Goal: Information Seeking & Learning: Learn about a topic

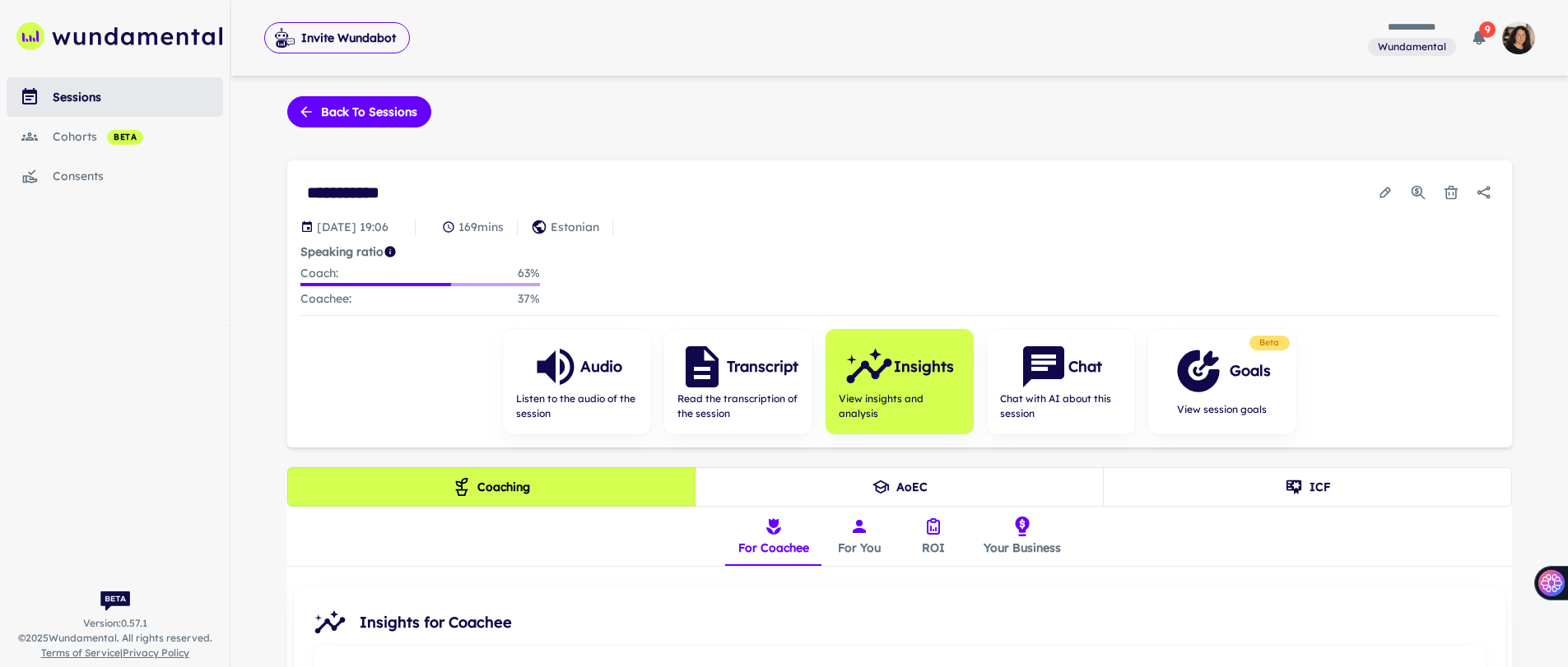
scroll to position [3, 0]
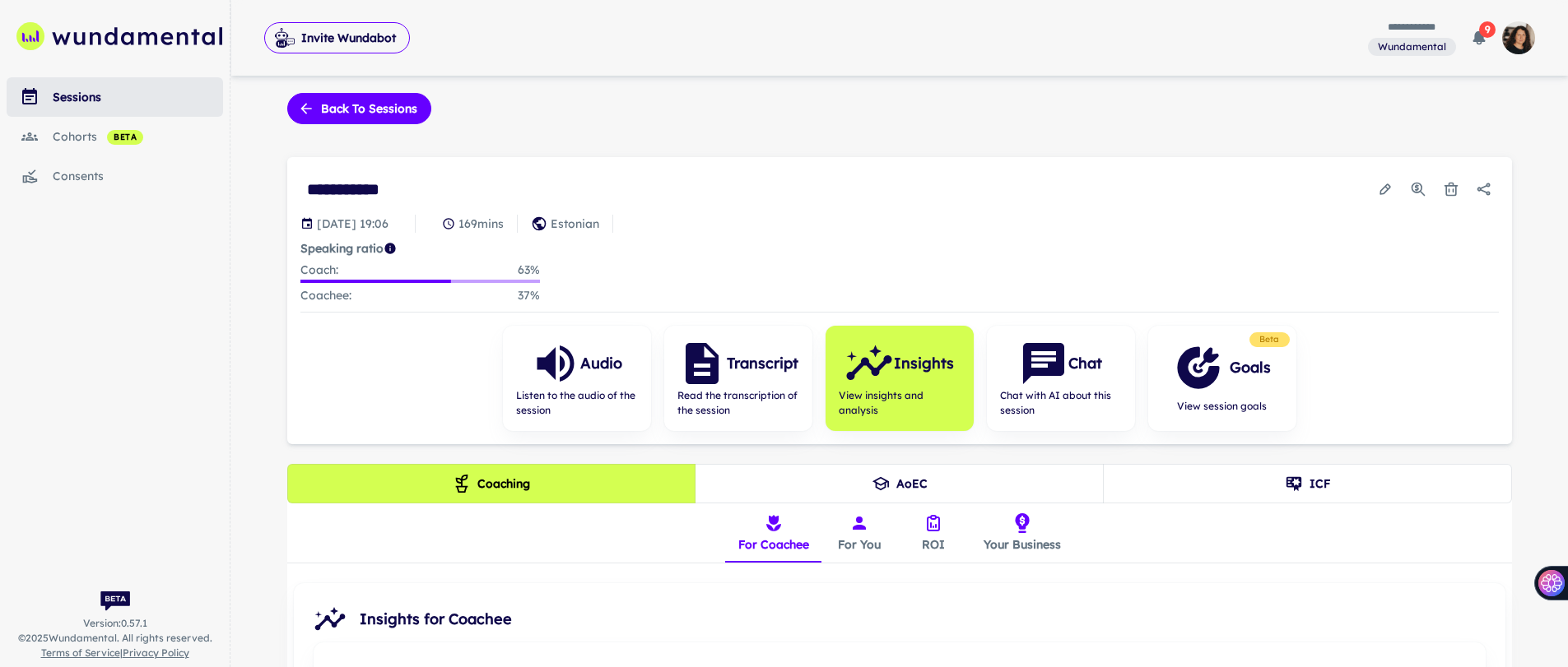
click at [58, 94] on div "sessions" at bounding box center [138, 96] width 170 height 18
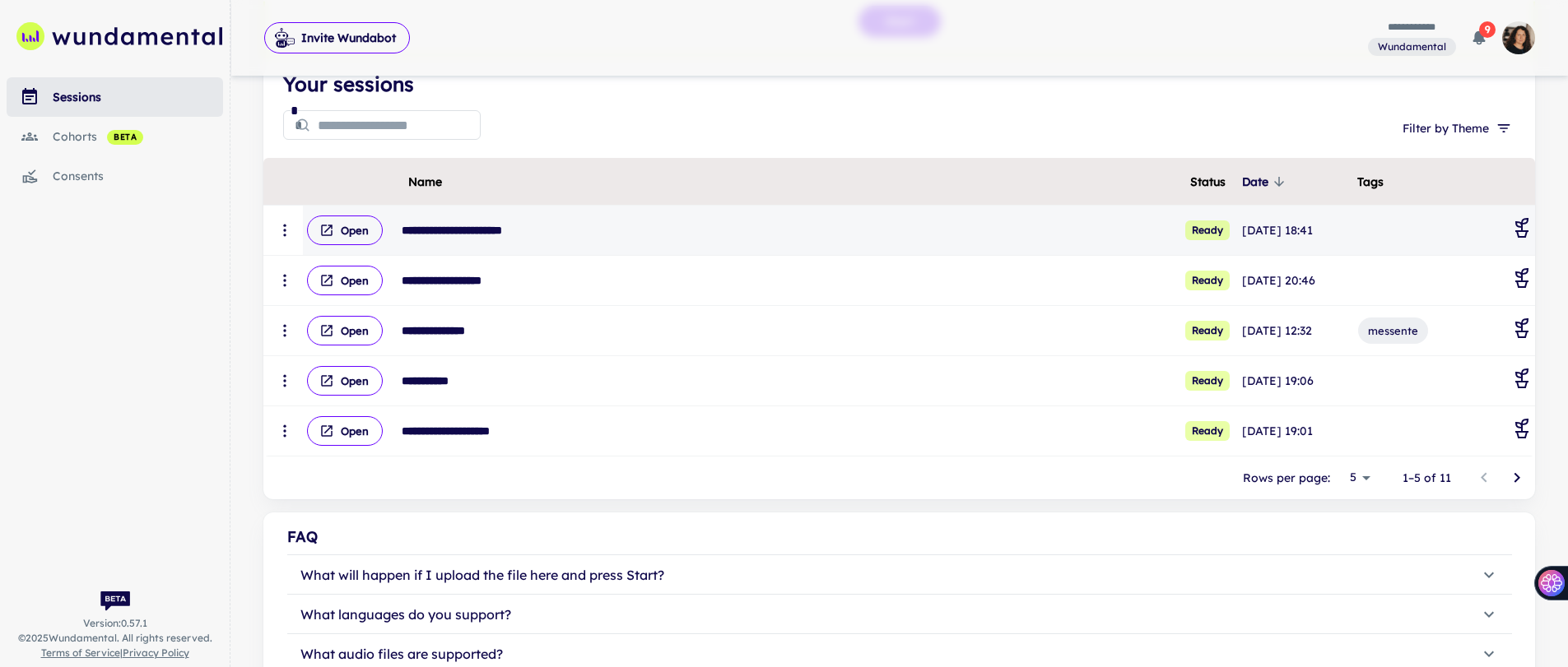
scroll to position [199, 0]
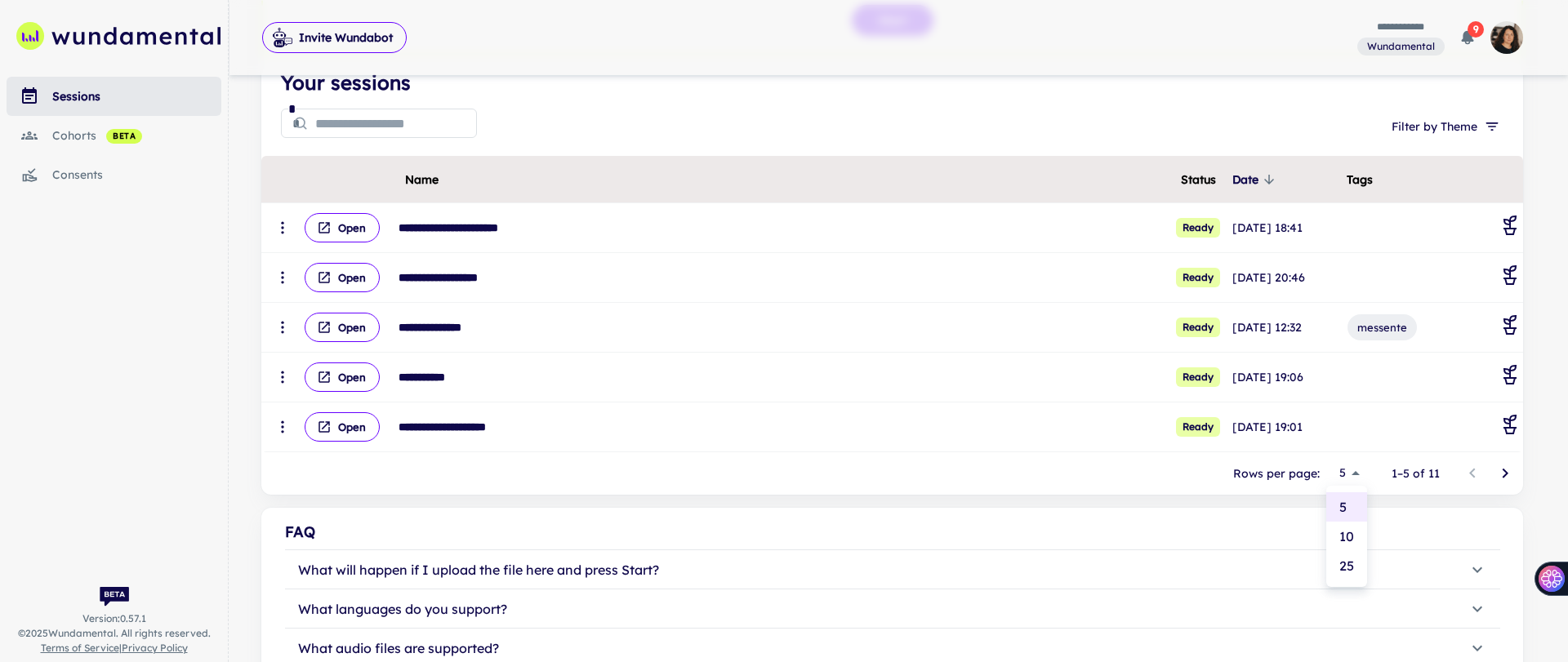
click at [1346, 464] on body "**********" at bounding box center [784, 133] width 1568 height 662
click at [1346, 536] on li "10" at bounding box center [1346, 536] width 41 height 30
type input "**"
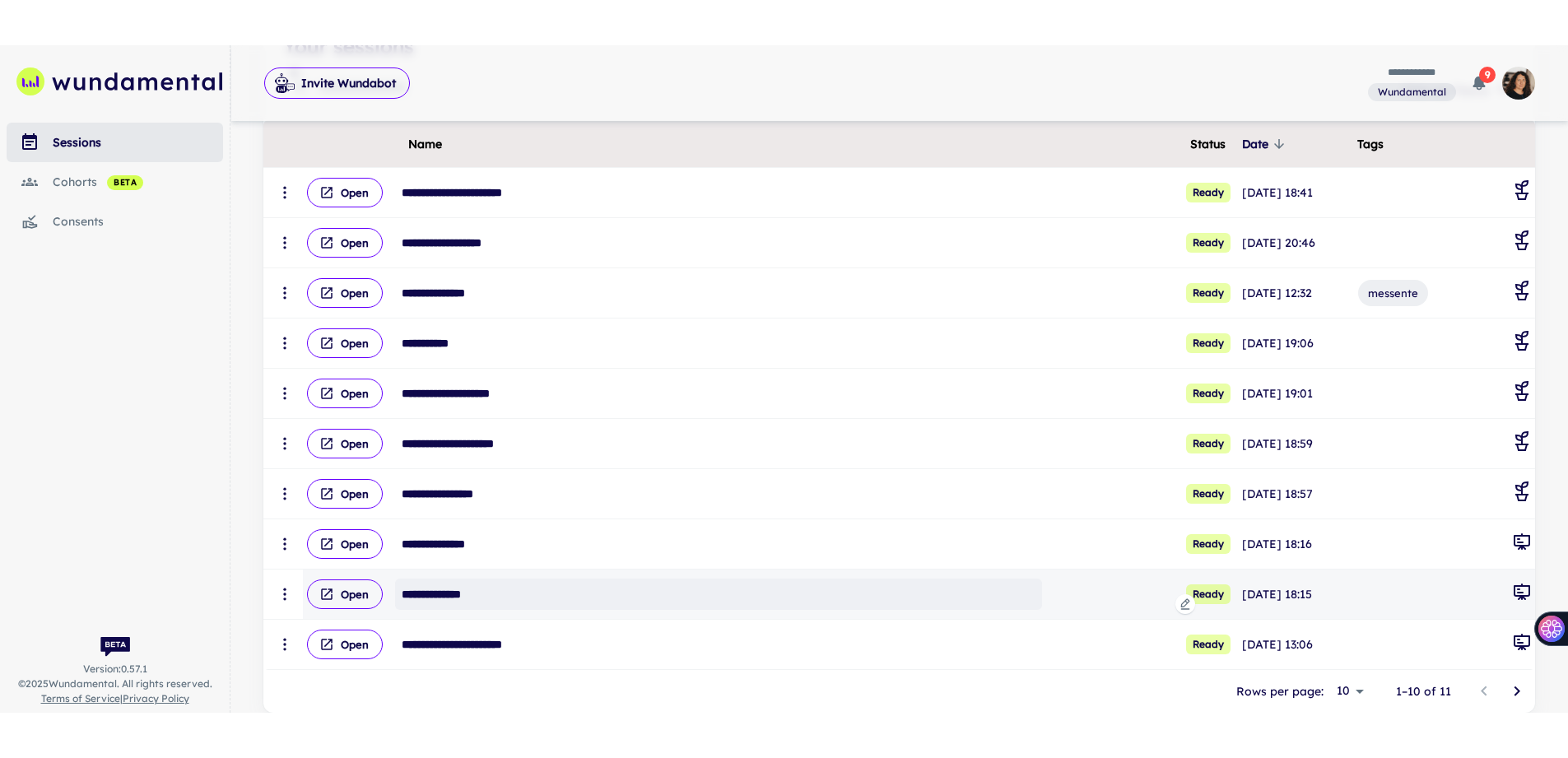
scroll to position [270, 0]
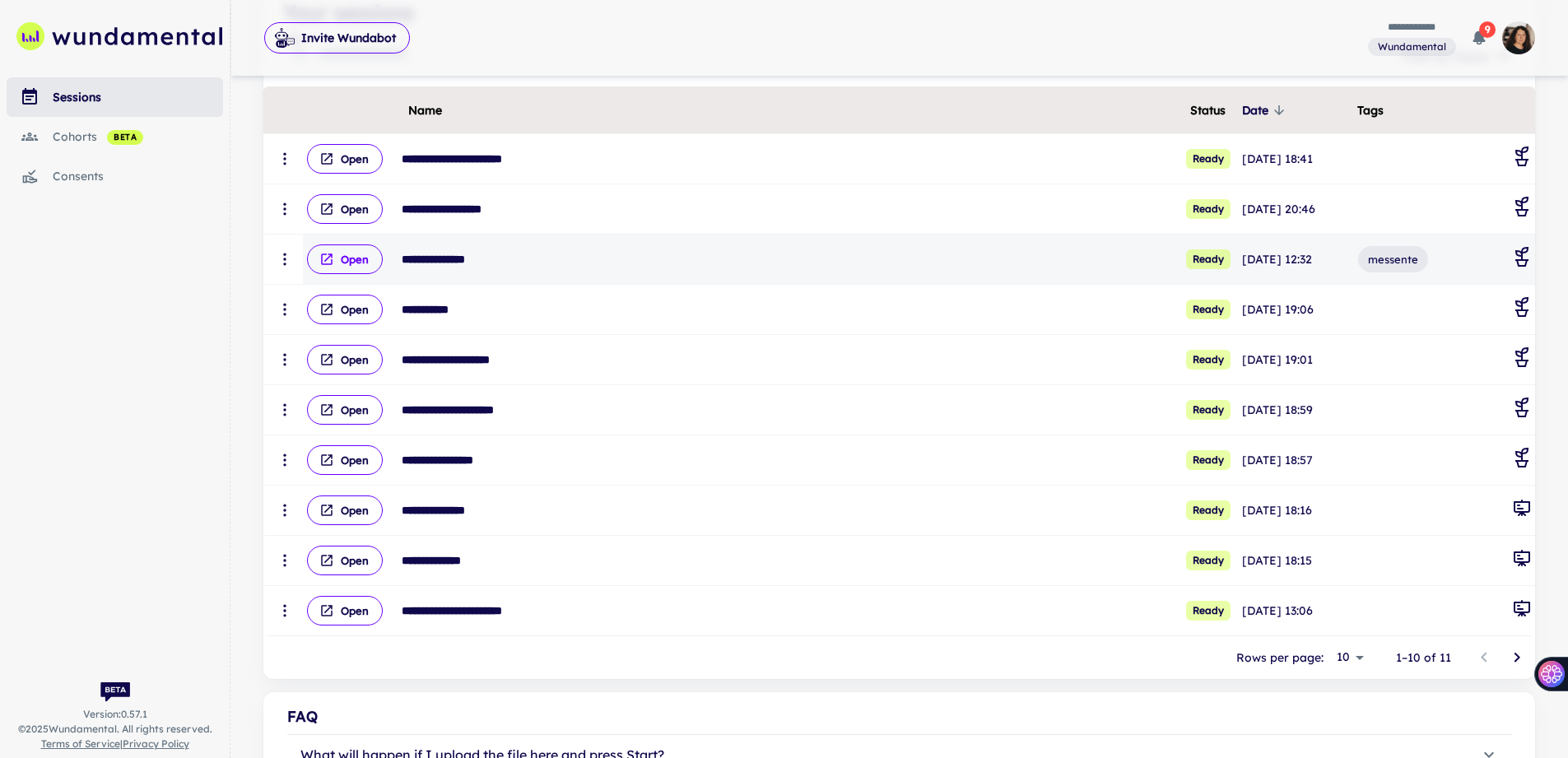
click at [342, 264] on button "Open" at bounding box center [345, 259] width 76 height 30
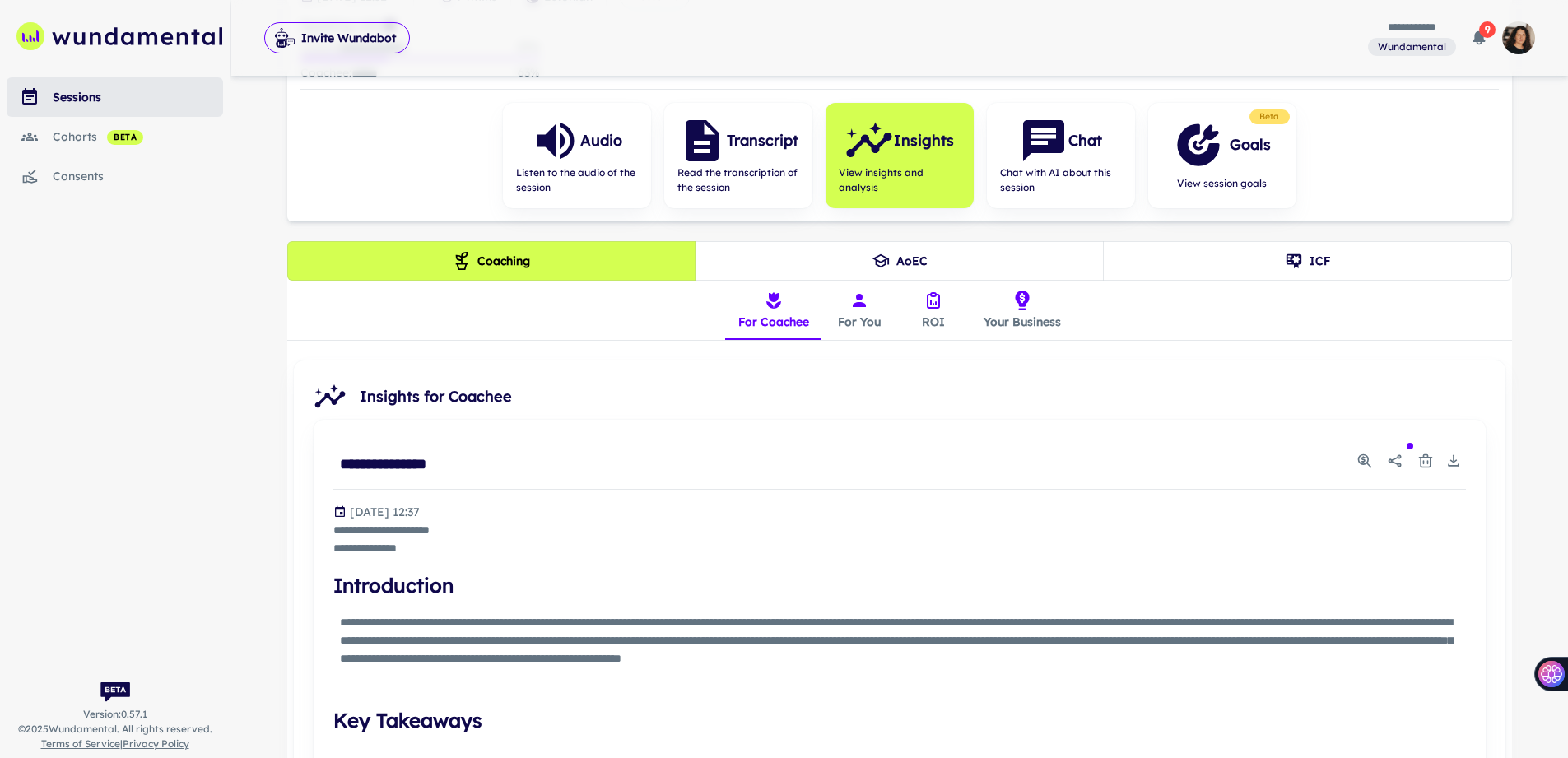
scroll to position [236, 0]
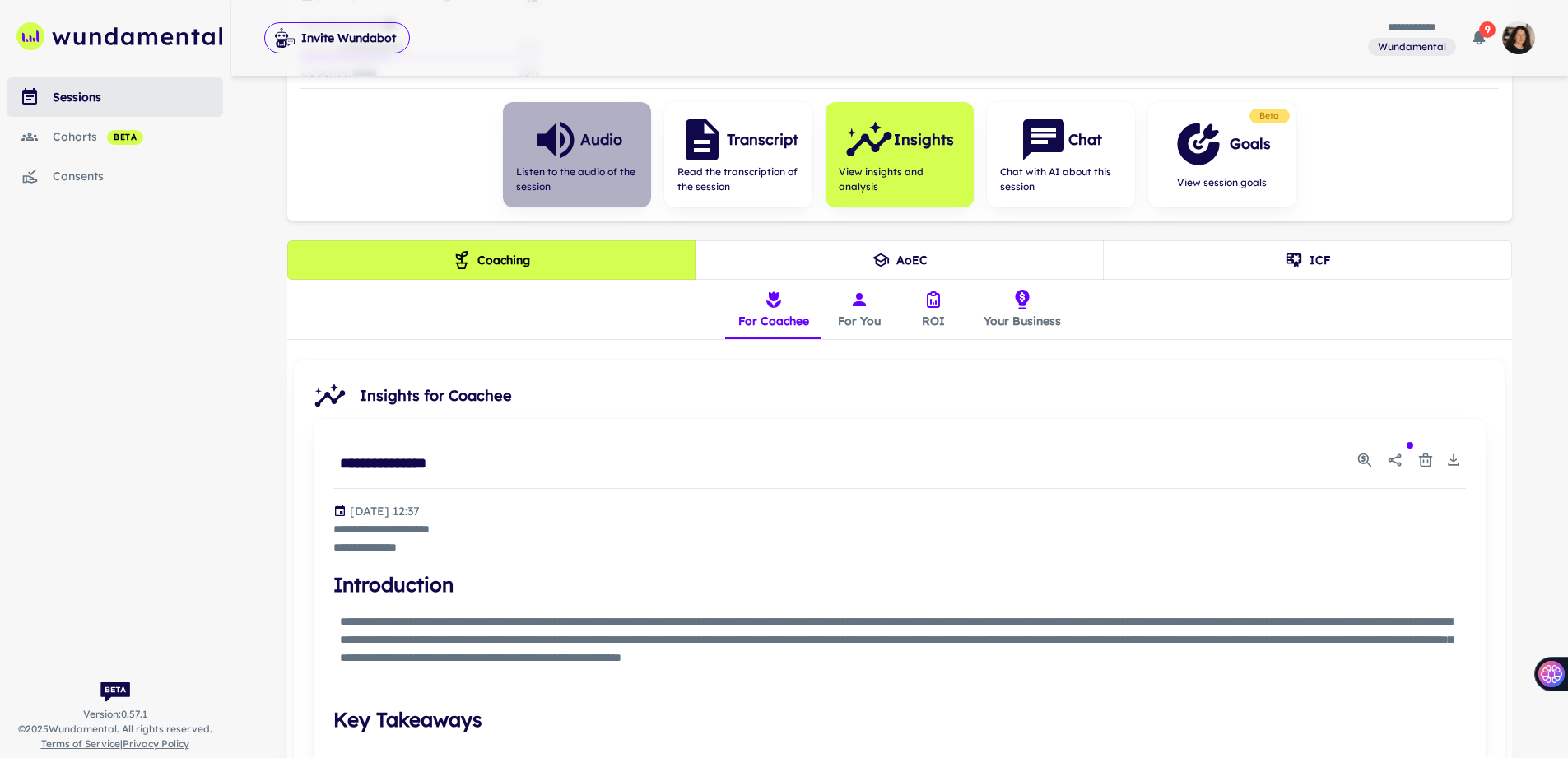
click at [570, 165] on span "Listen to the audio of the session" at bounding box center [577, 179] width 122 height 30
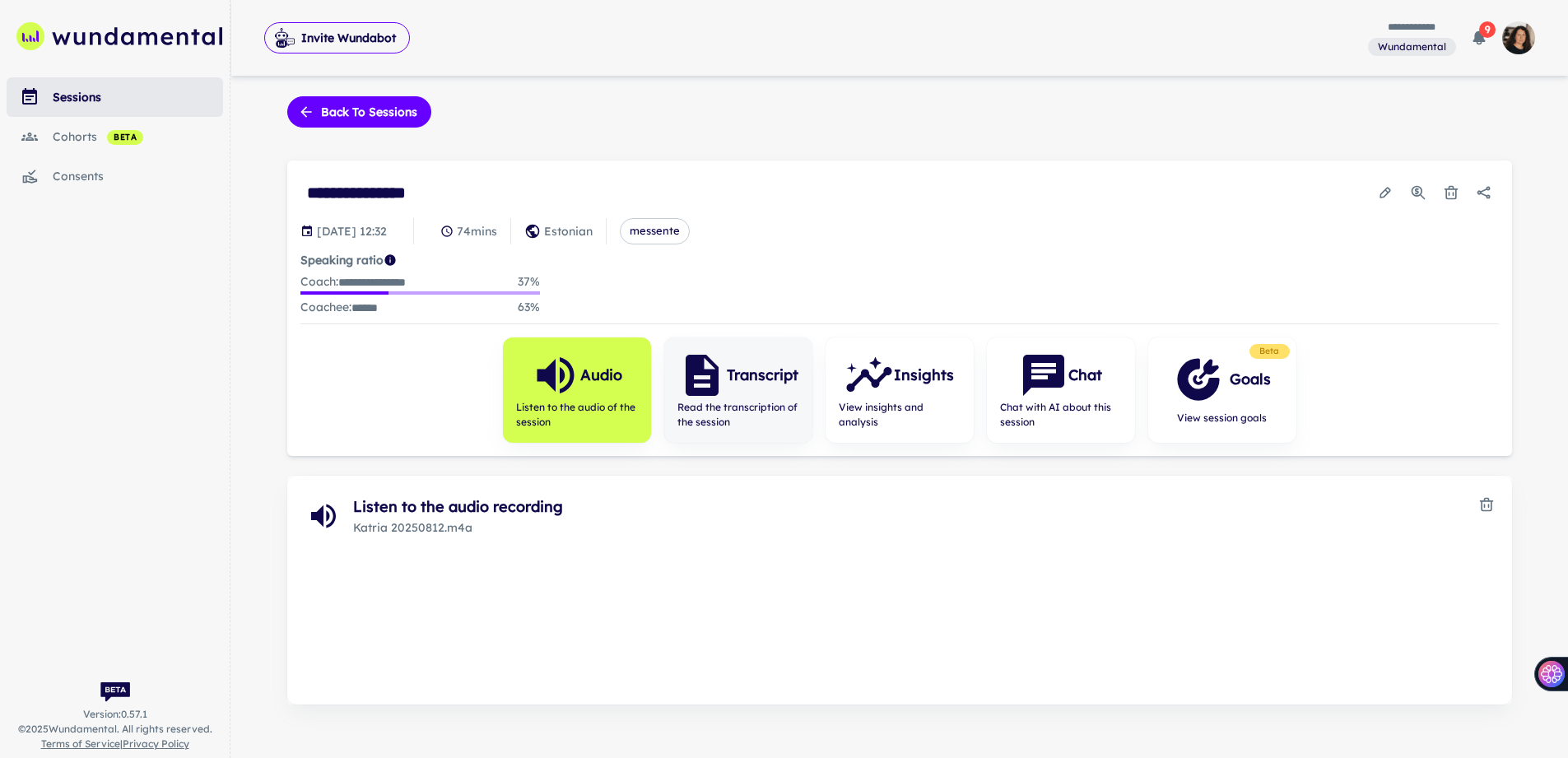
click at [714, 423] on span "Read the transcription of the session" at bounding box center [738, 415] width 122 height 30
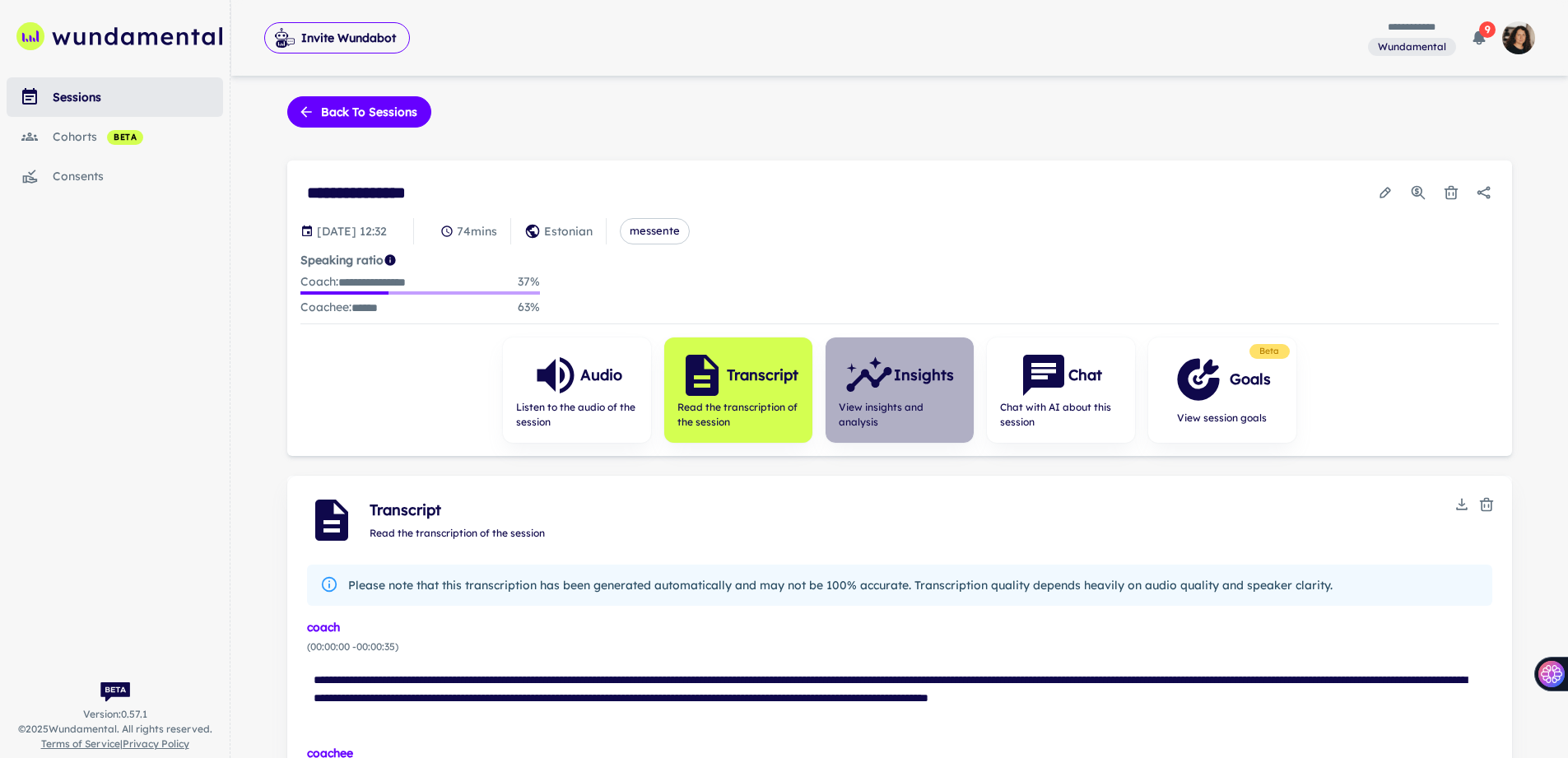
click at [913, 384] on h6 "Insights" at bounding box center [923, 376] width 60 height 23
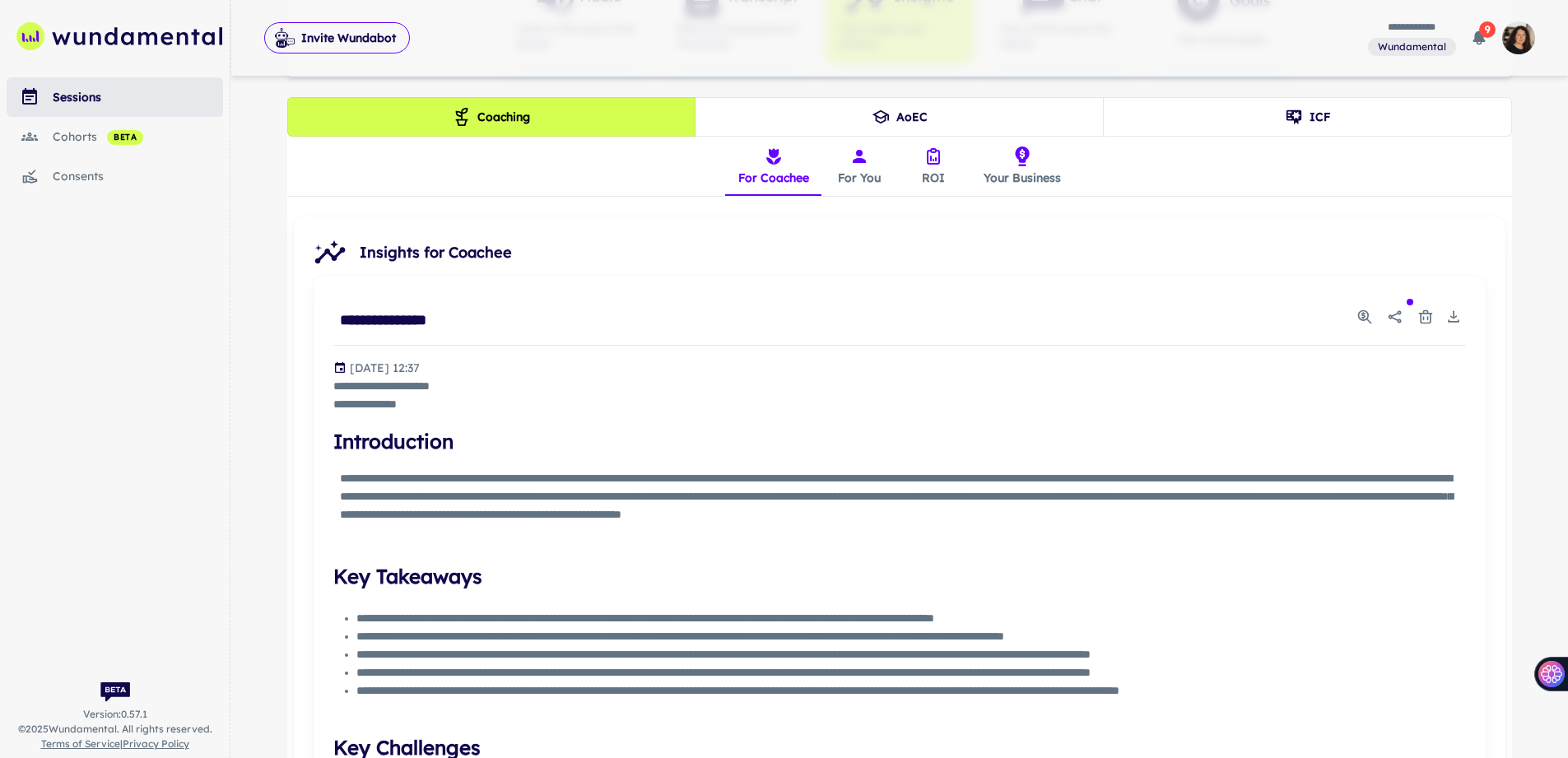
scroll to position [382, 0]
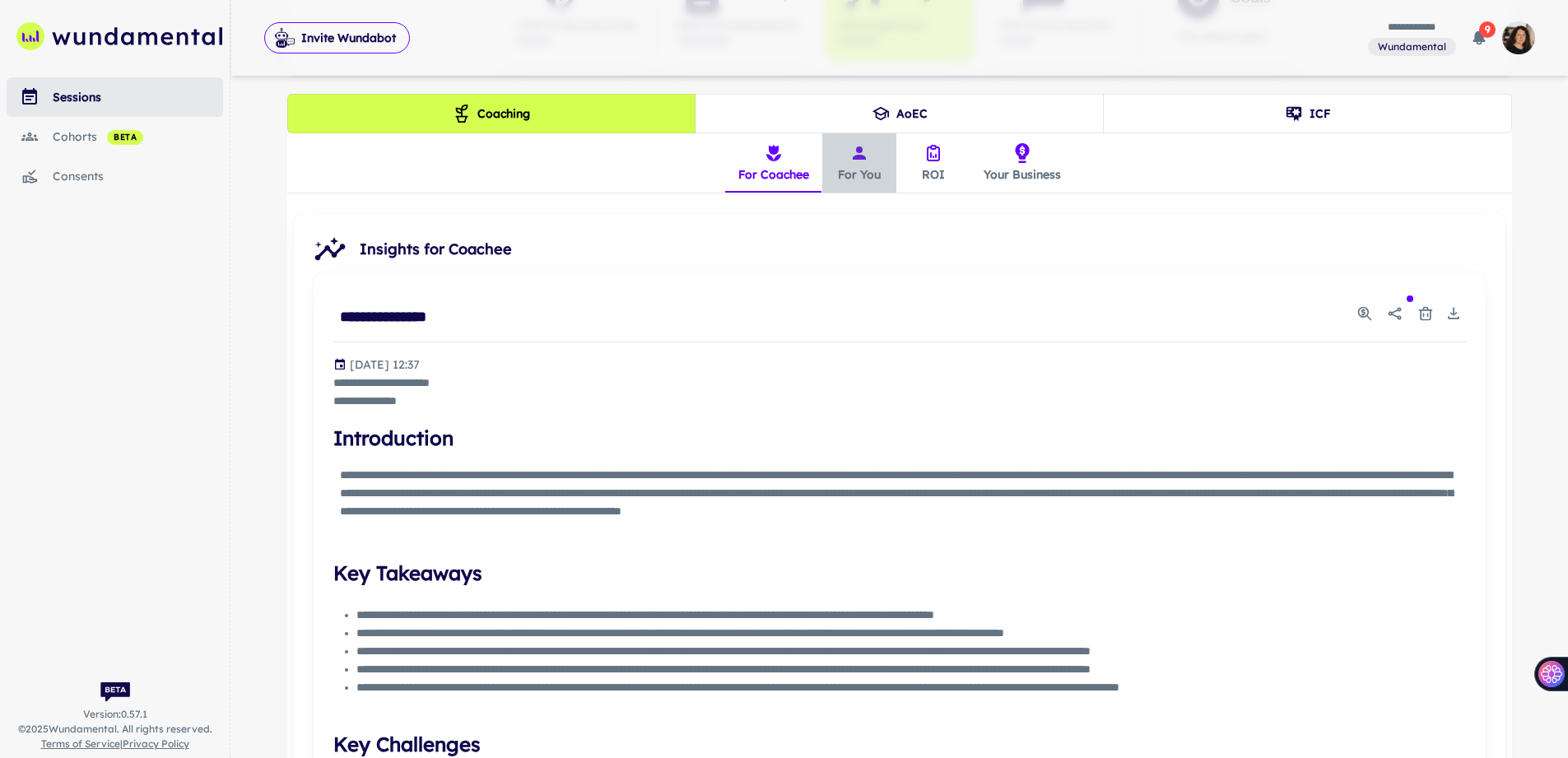
click at [855, 162] on button "For You" at bounding box center [859, 164] width 74 height 60
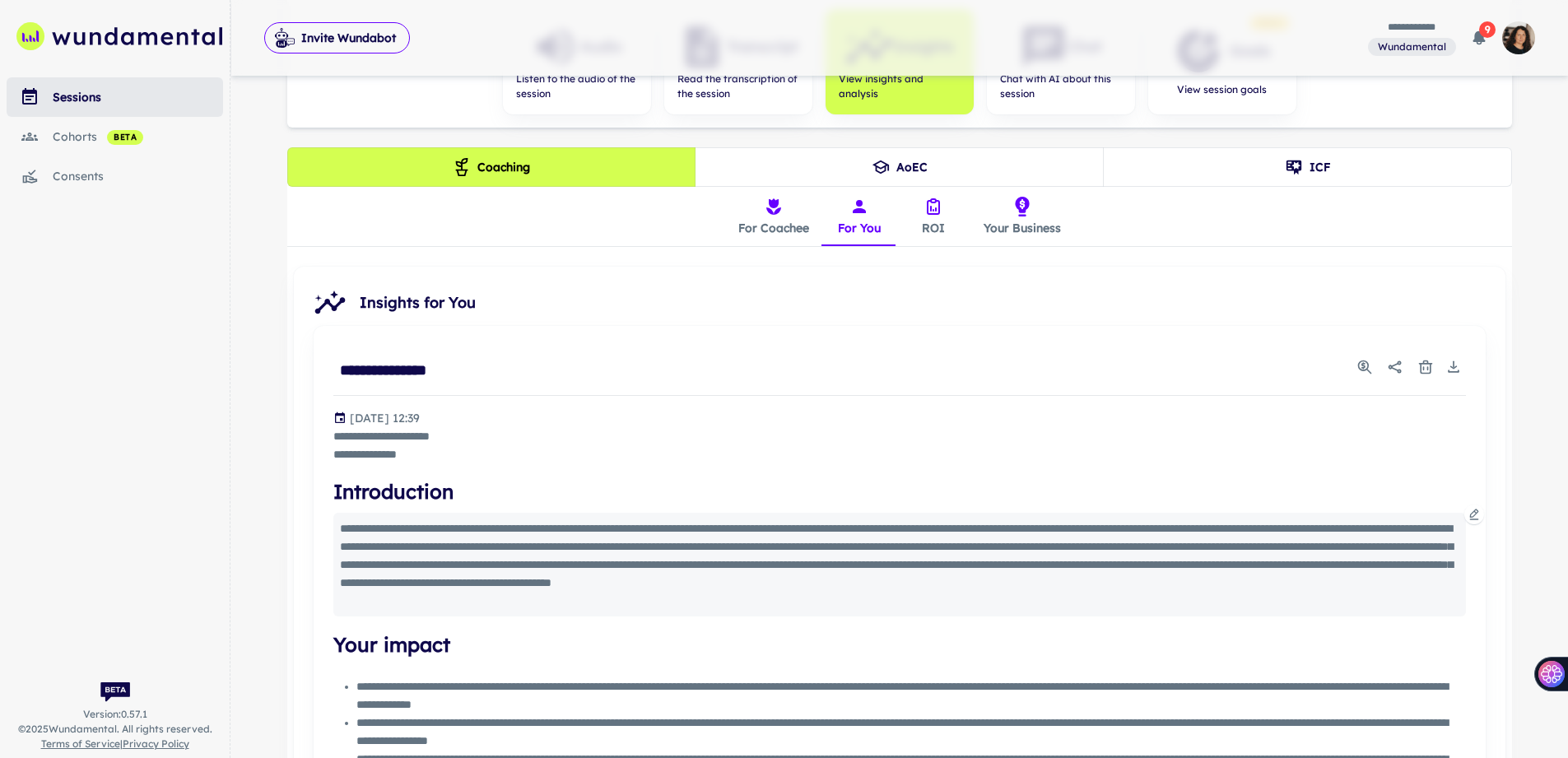
scroll to position [246, 0]
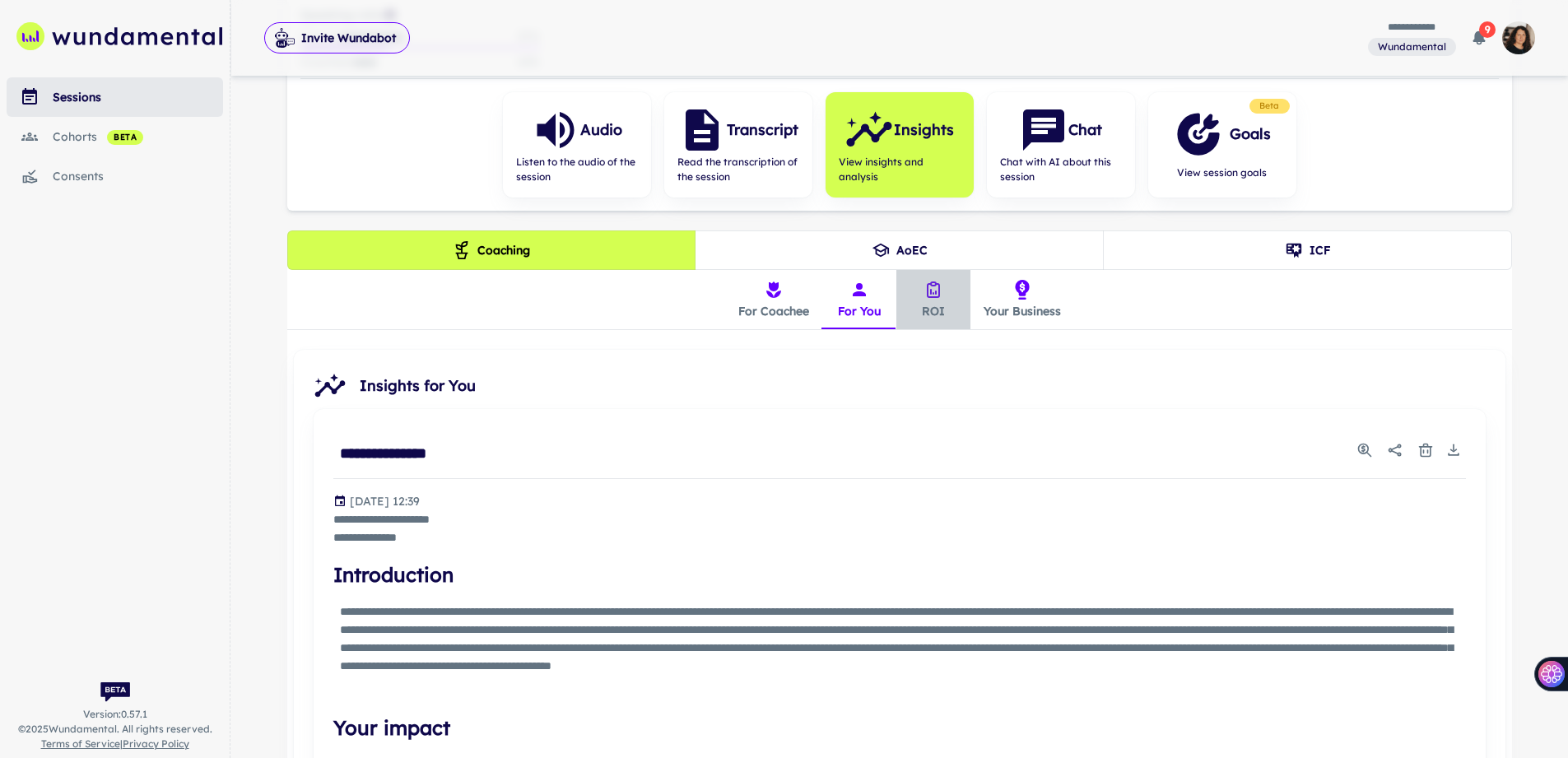
click at [918, 298] on button "ROI" at bounding box center [933, 300] width 74 height 60
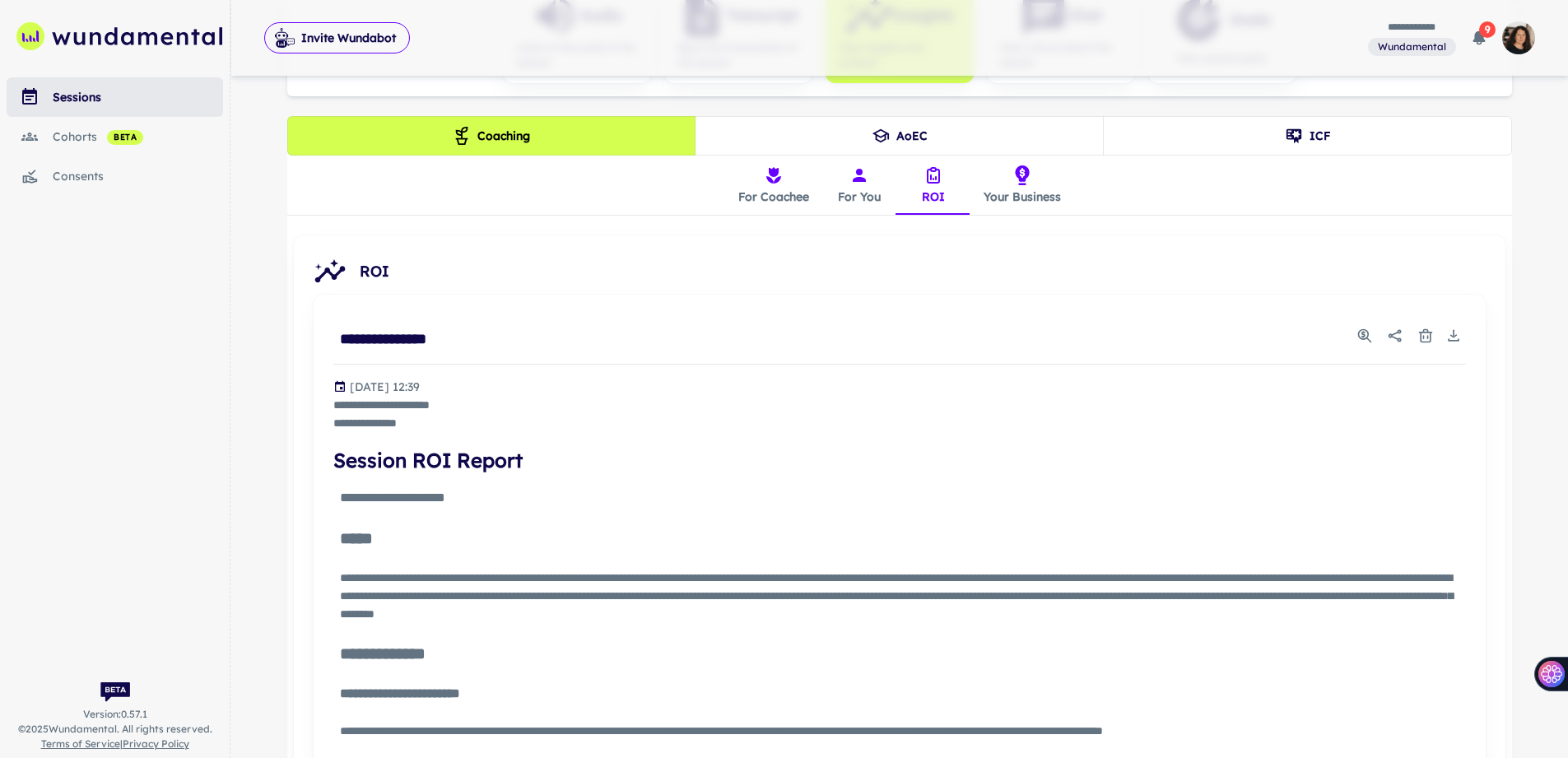
scroll to position [271, 0]
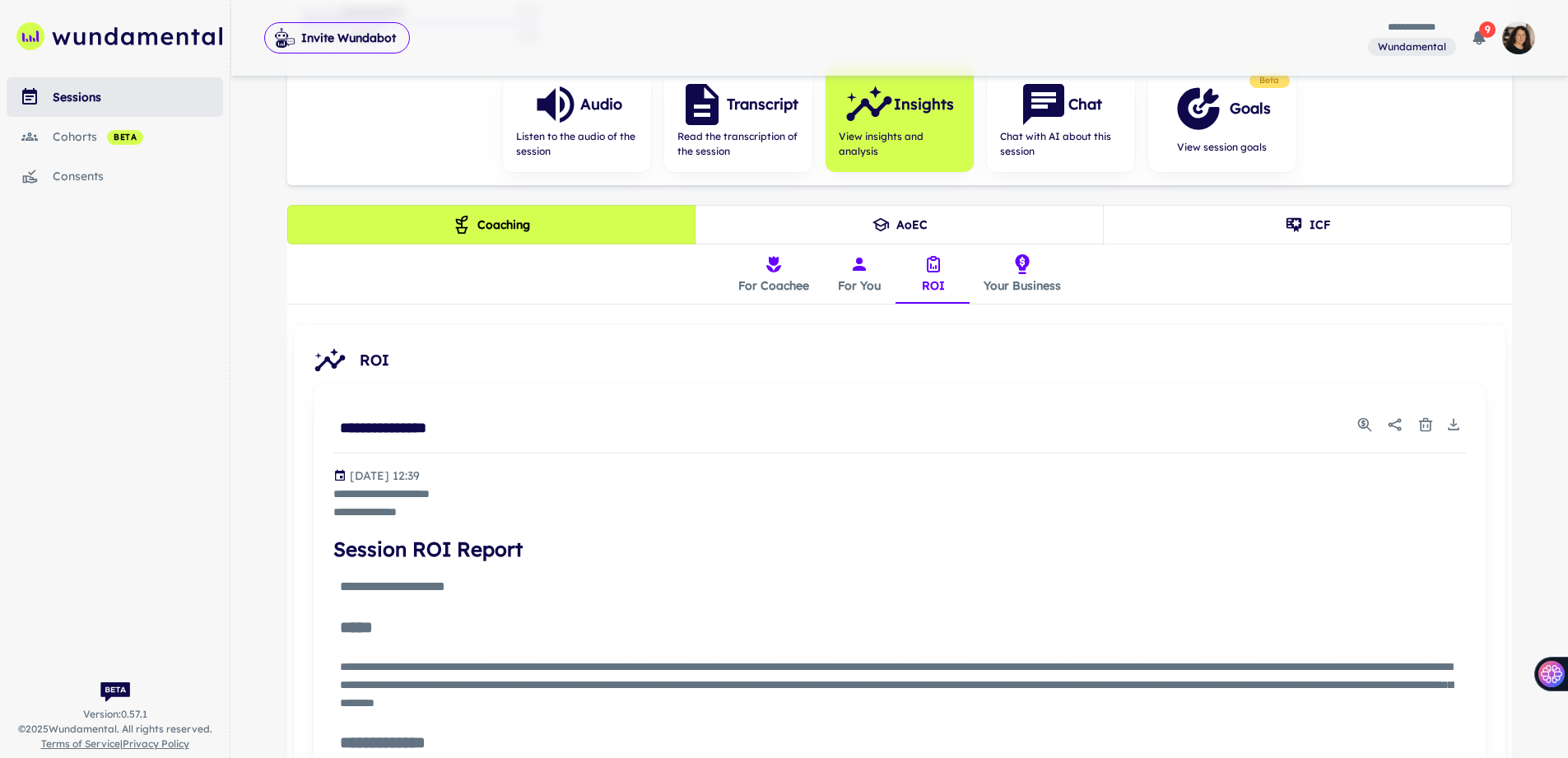
click at [1000, 265] on button "Your Business" at bounding box center [1022, 274] width 104 height 60
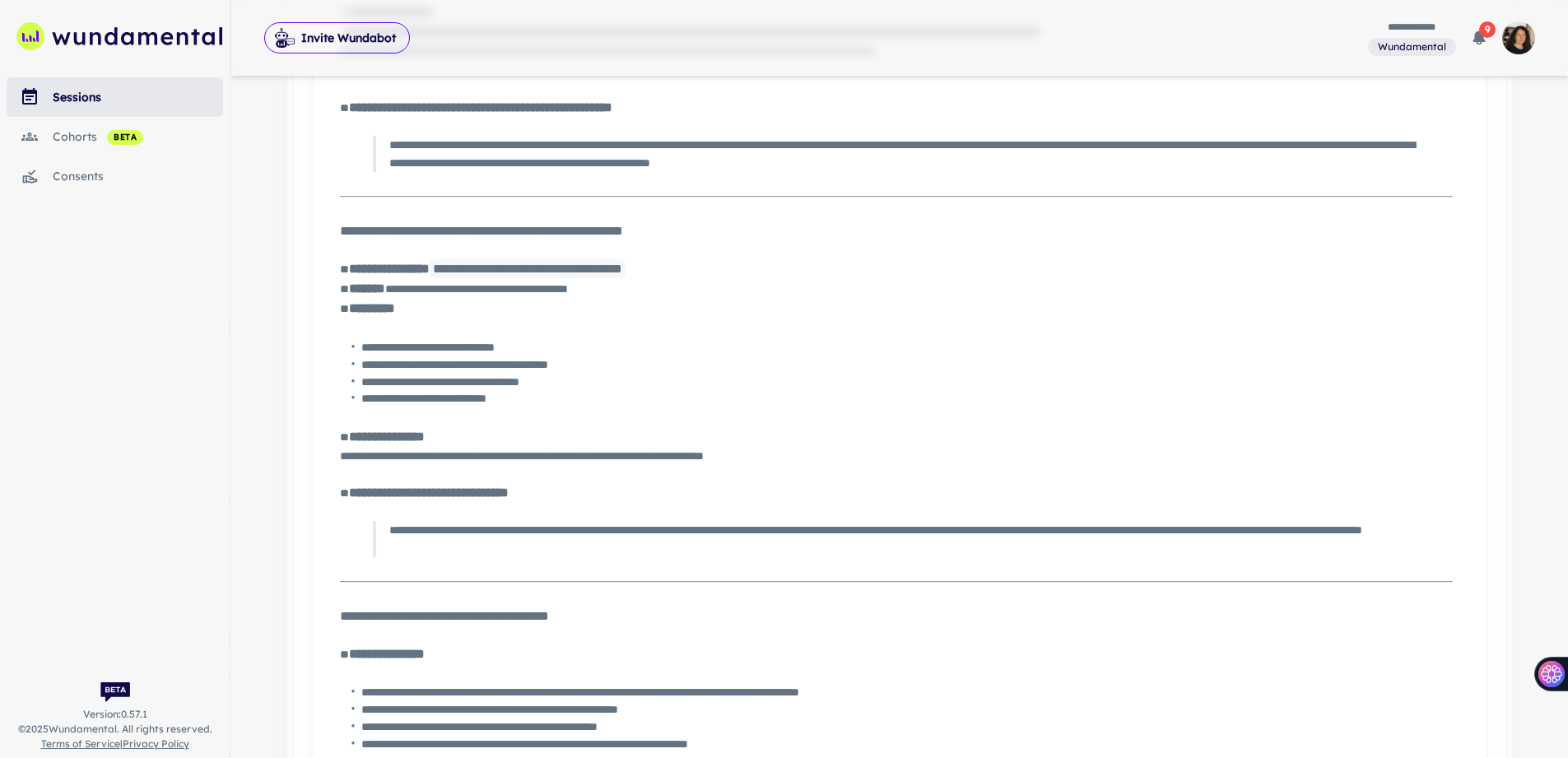
scroll to position [0, 0]
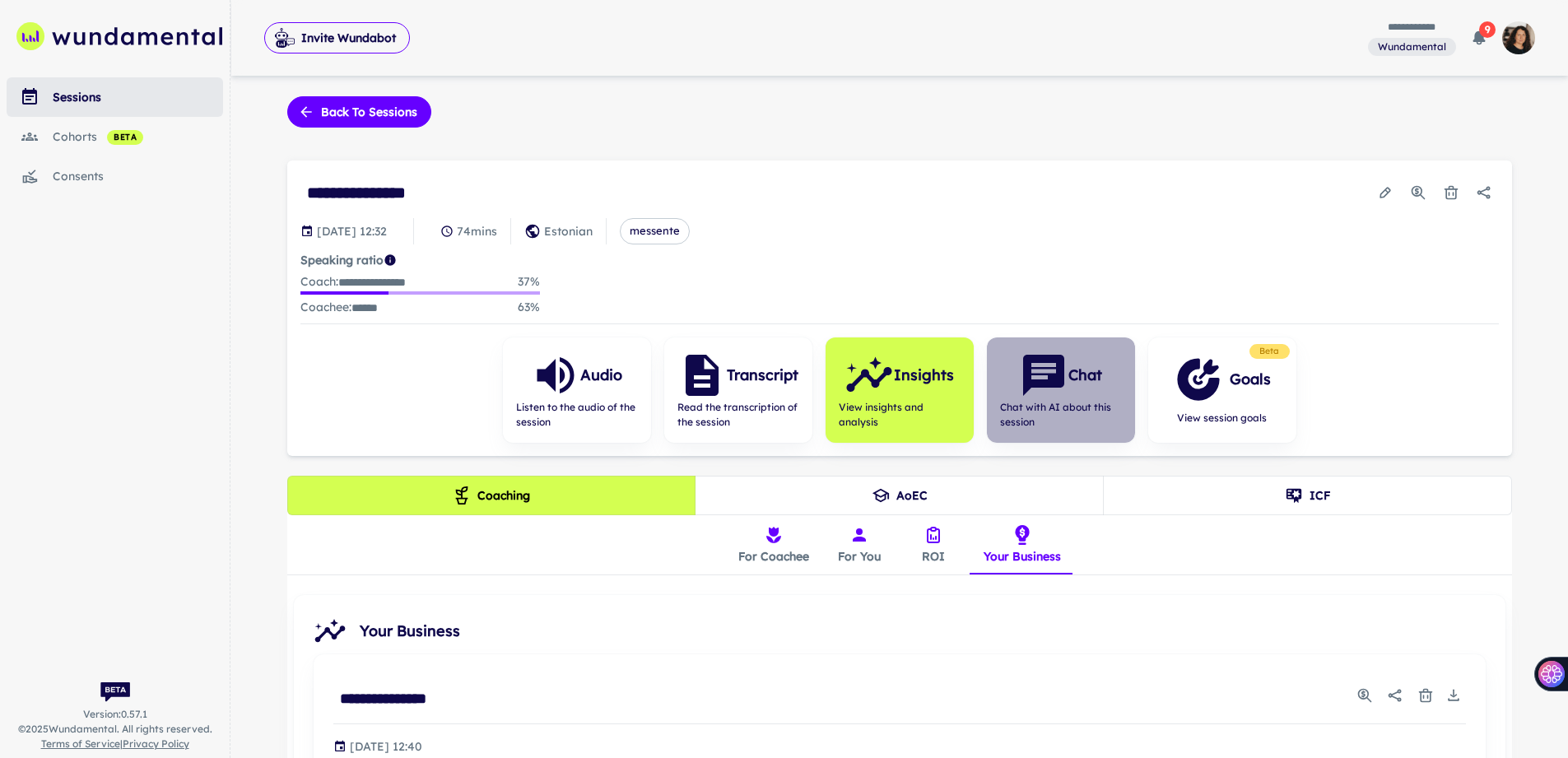
click at [1058, 401] on span "Chat with AI about this session" at bounding box center [1061, 415] width 122 height 30
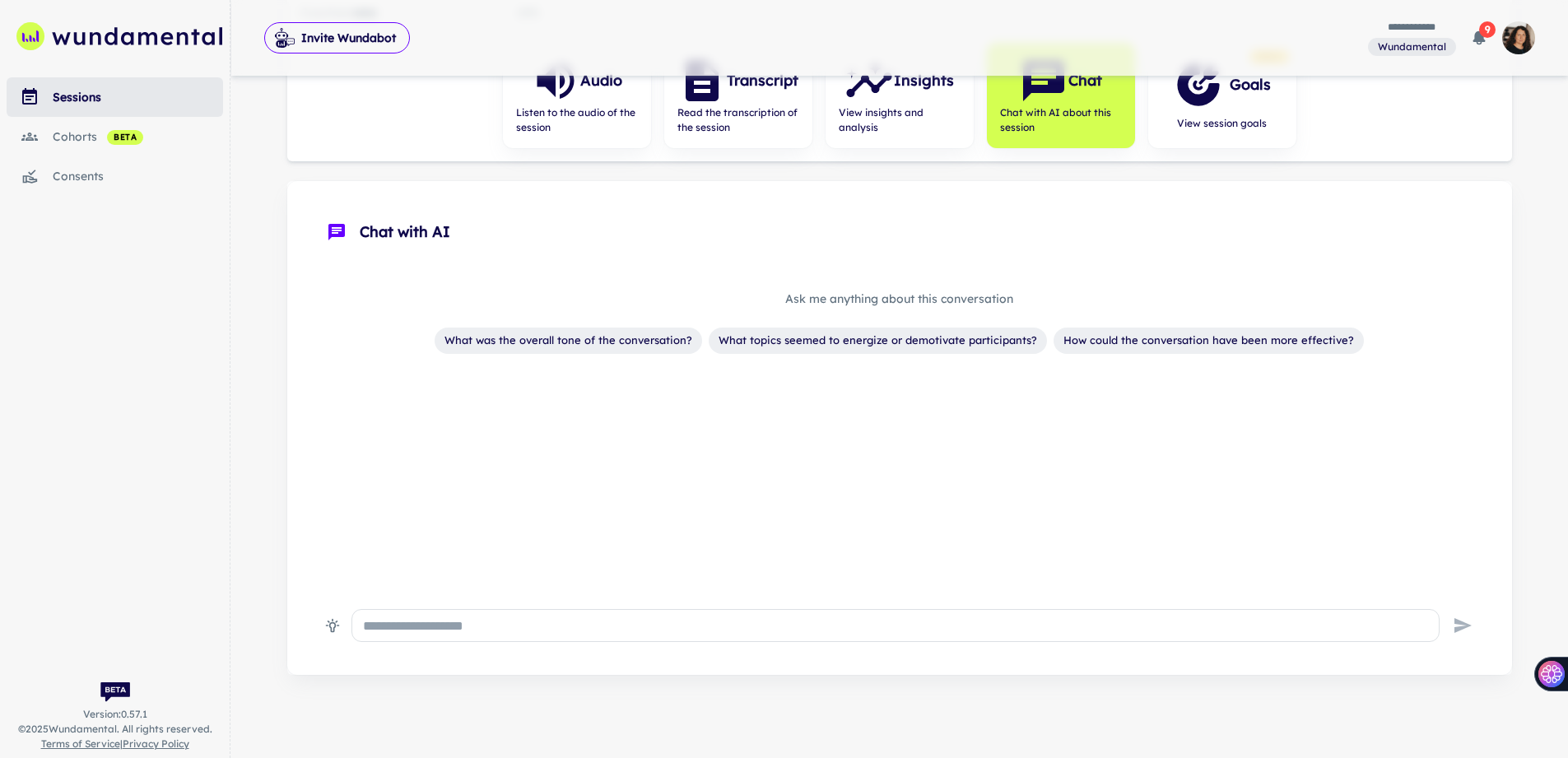
scroll to position [296, 0]
click at [432, 626] on textarea at bounding box center [895, 626] width 1065 height 19
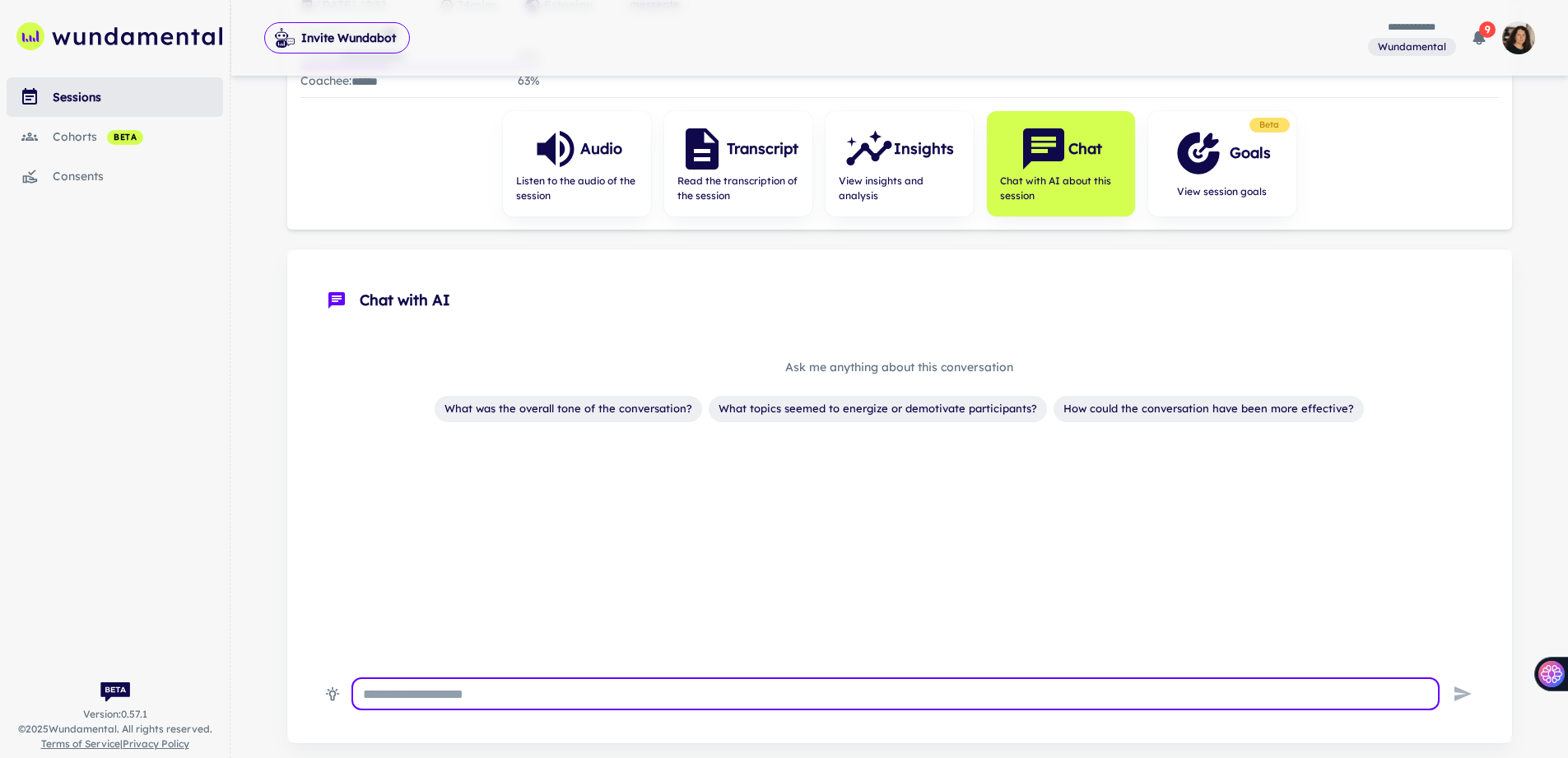
scroll to position [199, 0]
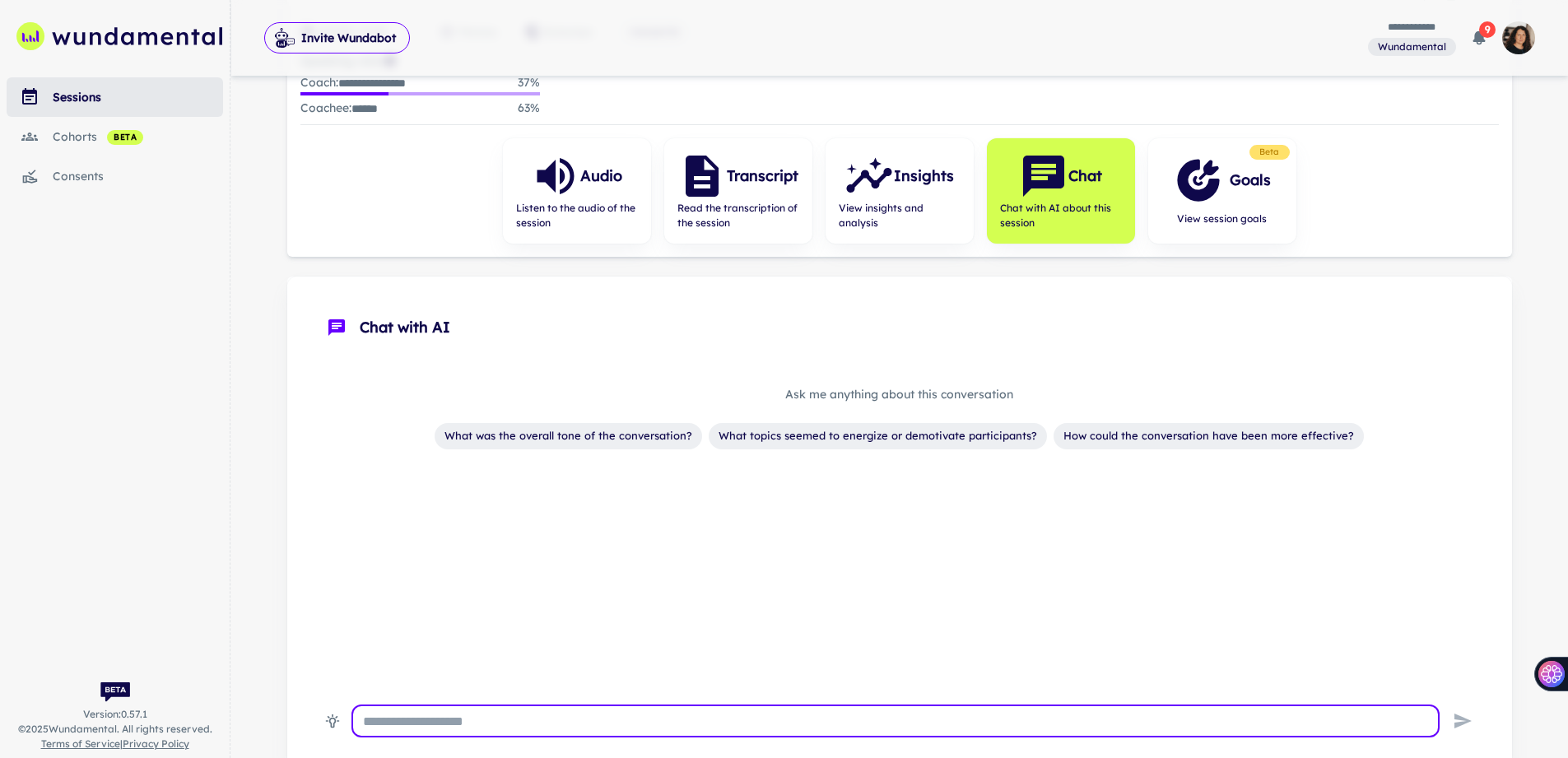
click at [1309, 182] on div "Audio Listen to the audio of the session Transcript Read the transcription of t…" at bounding box center [899, 191] width 1198 height 105
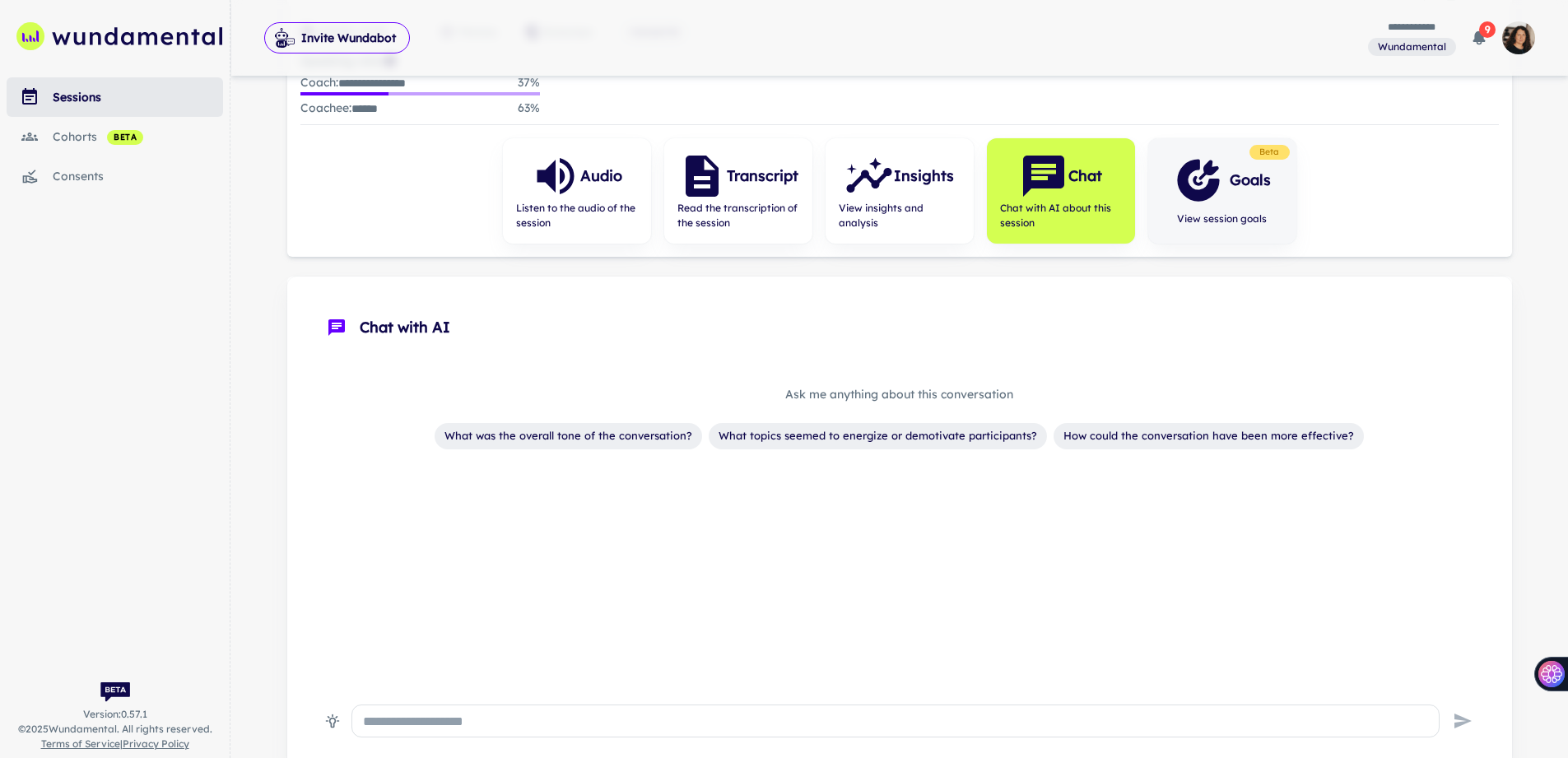
click at [1229, 192] on div "Goals" at bounding box center [1221, 180] width 97 height 49
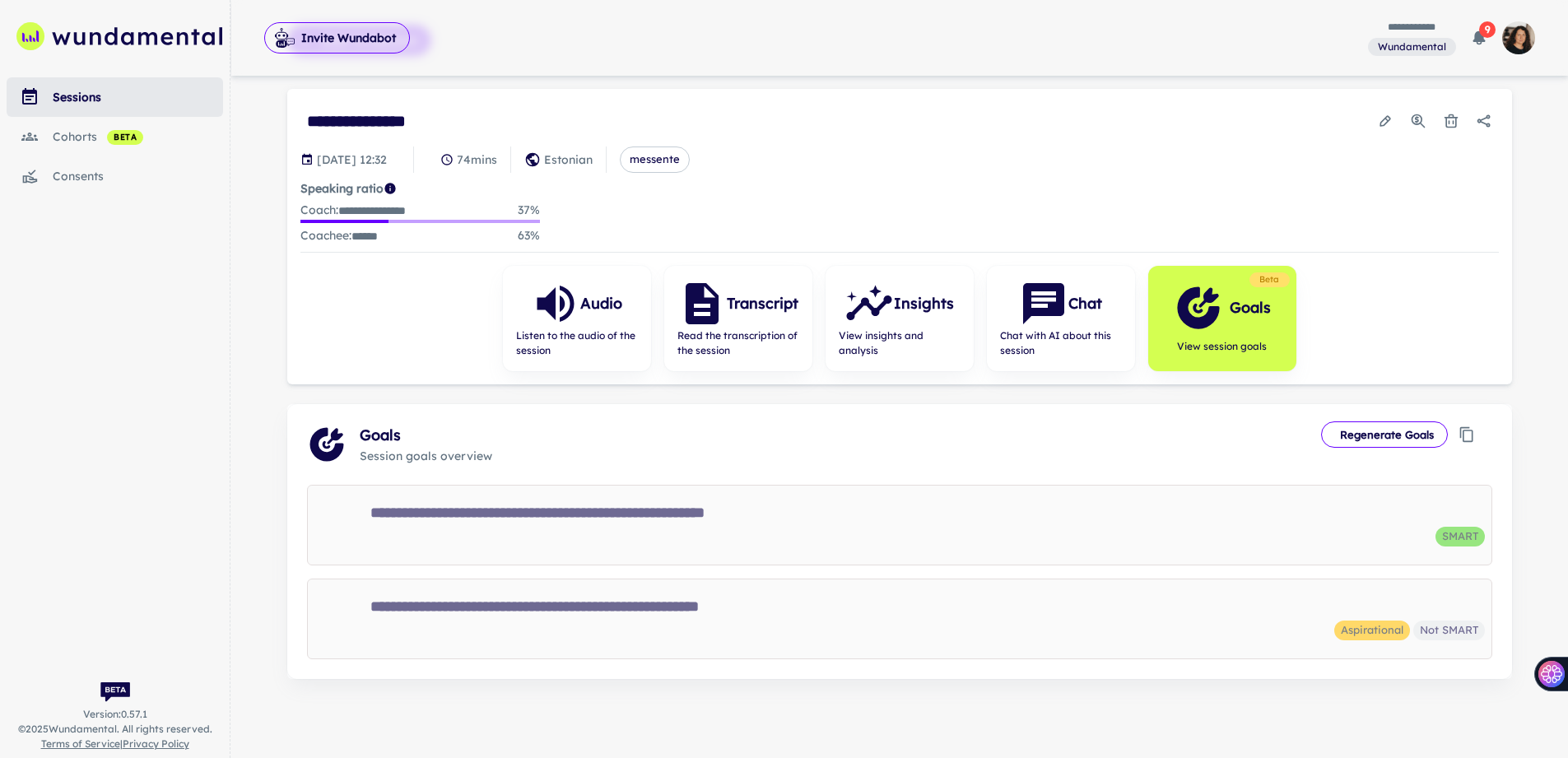
scroll to position [70, 0]
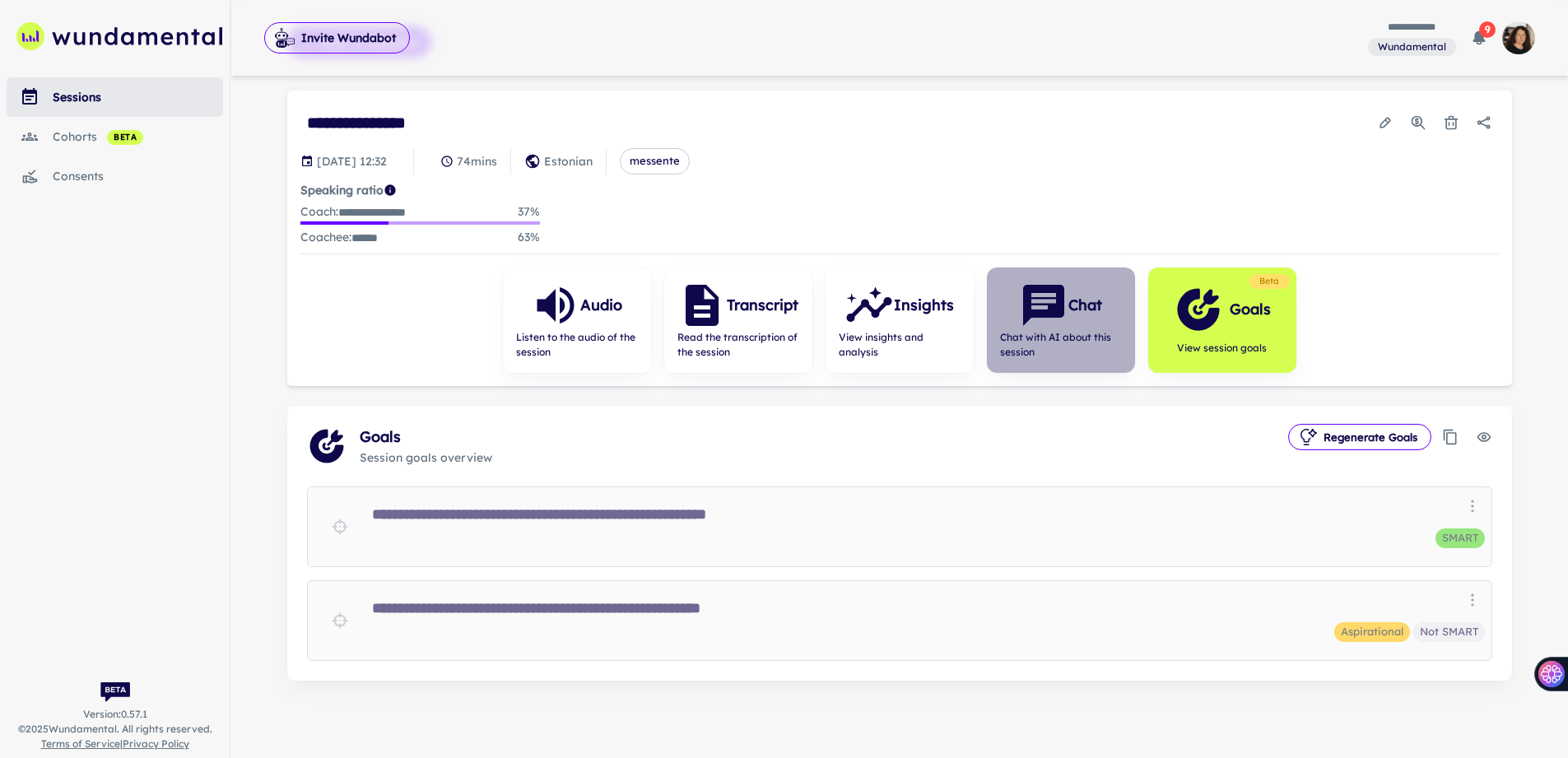
click at [1051, 317] on icon "button" at bounding box center [1042, 305] width 49 height 49
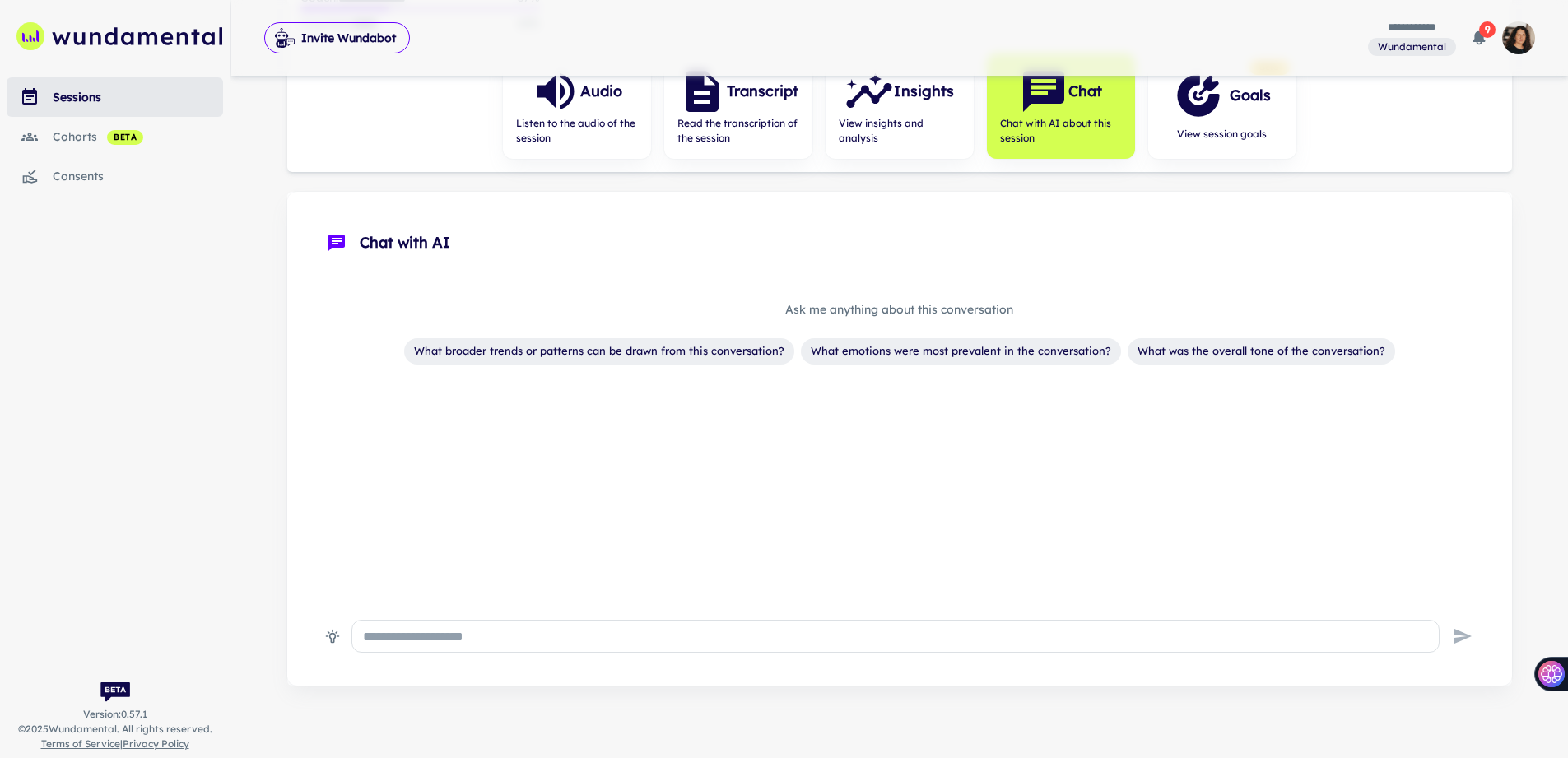
scroll to position [236, 0]
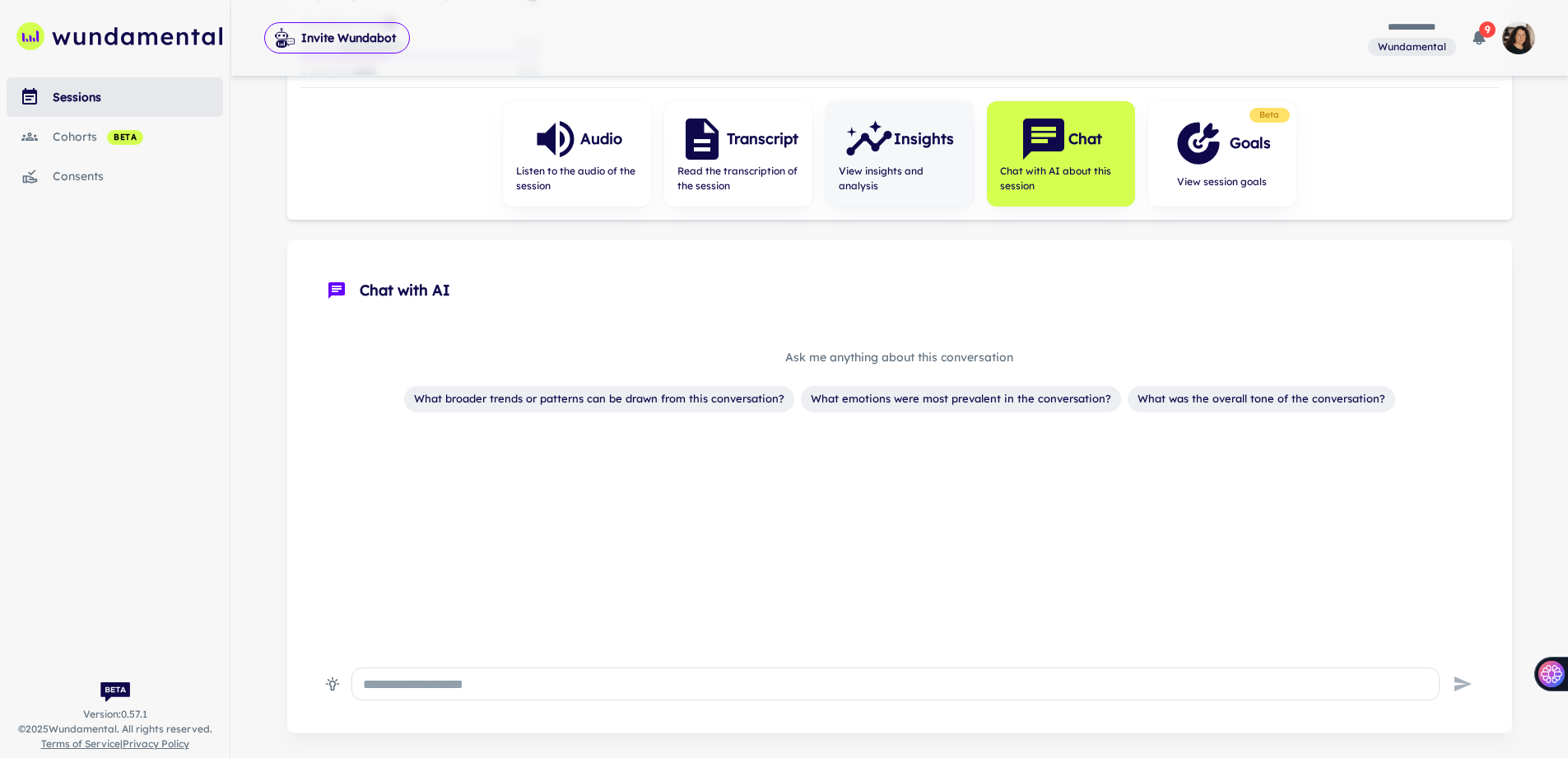
click at [886, 147] on icon "button" at bounding box center [868, 139] width 49 height 49
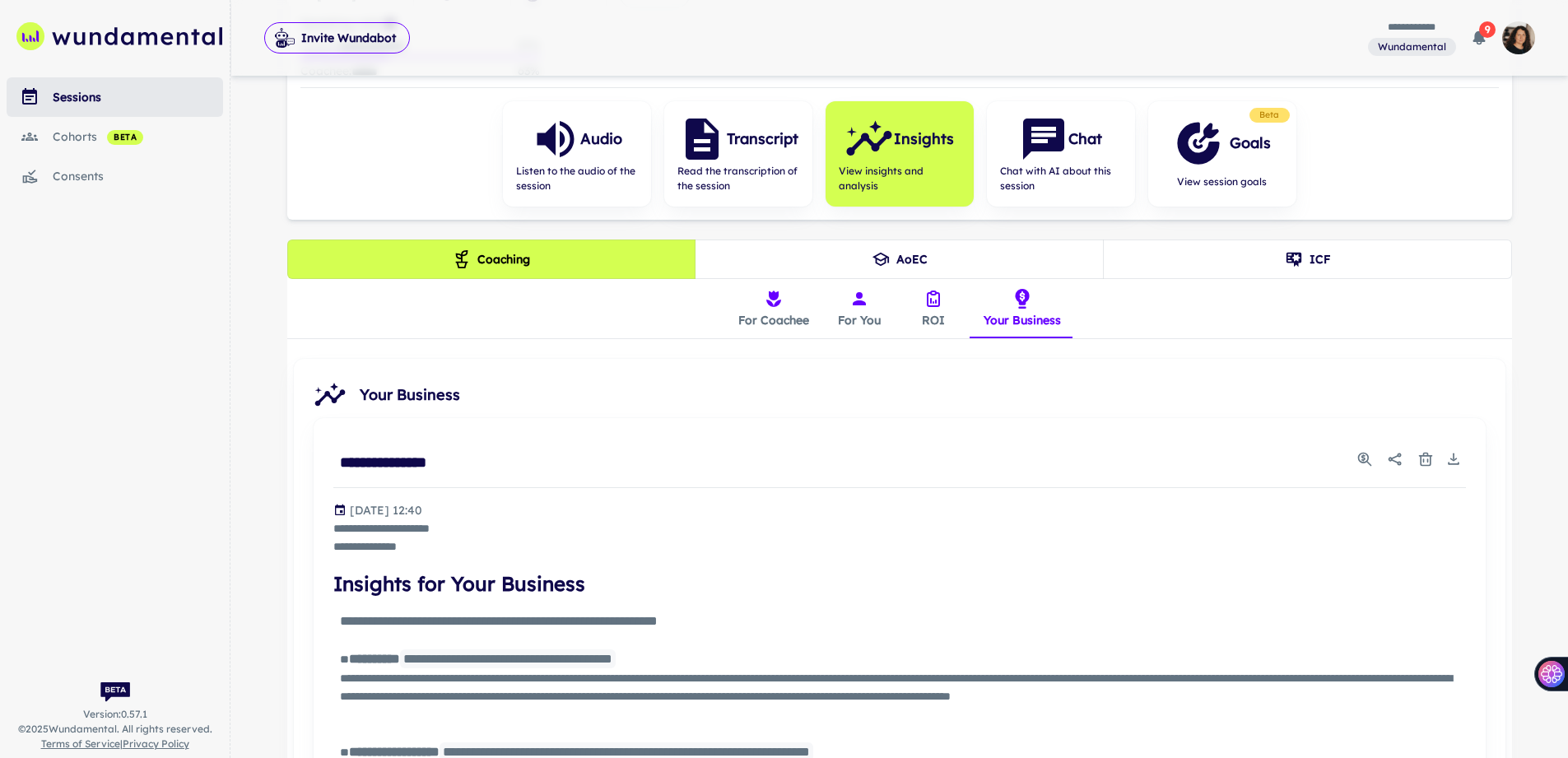
click at [1189, 250] on button "ICF" at bounding box center [1307, 259] width 409 height 39
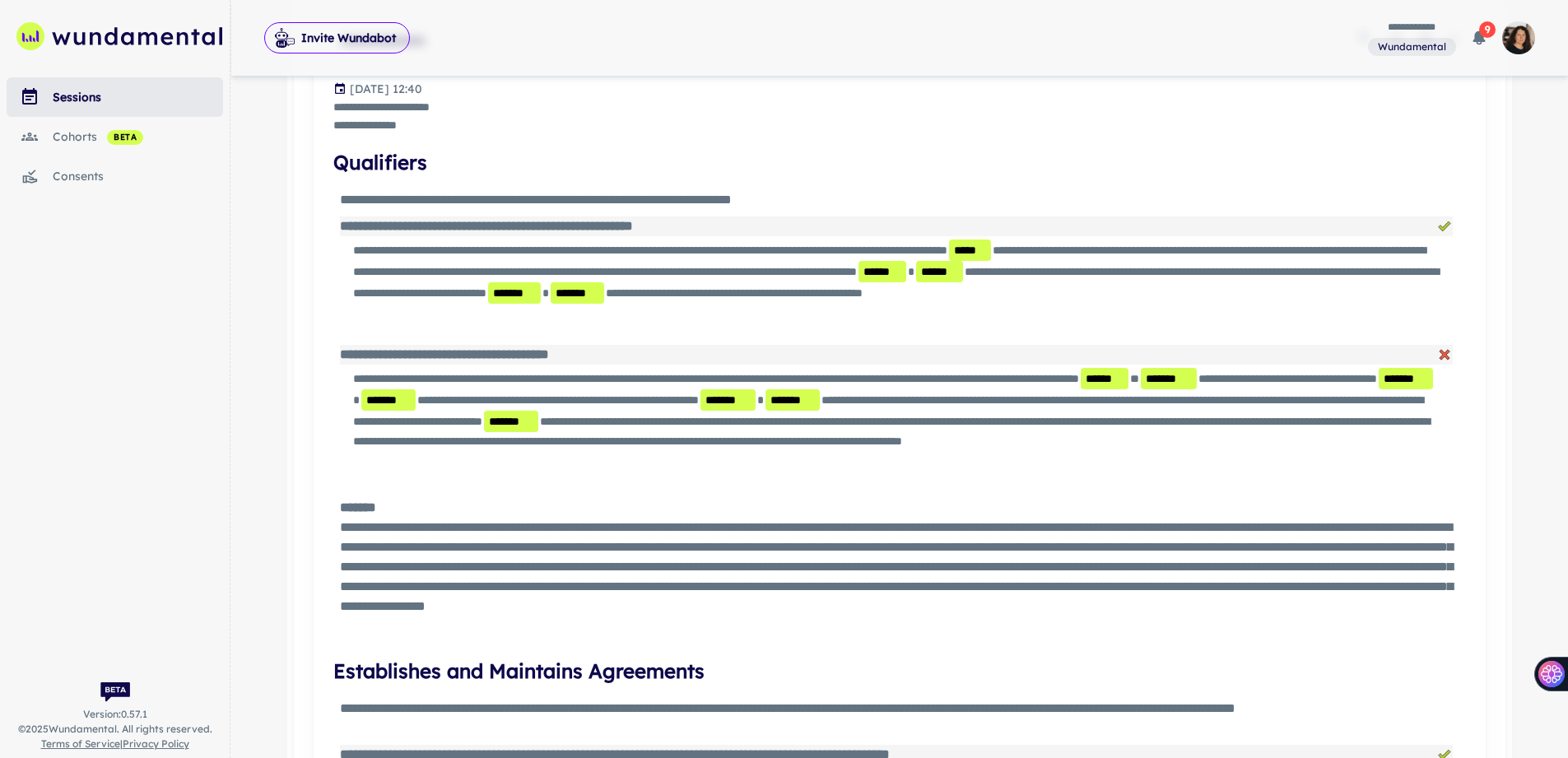
scroll to position [659, 0]
click at [58, 134] on div "cohorts beta" at bounding box center [138, 137] width 170 height 18
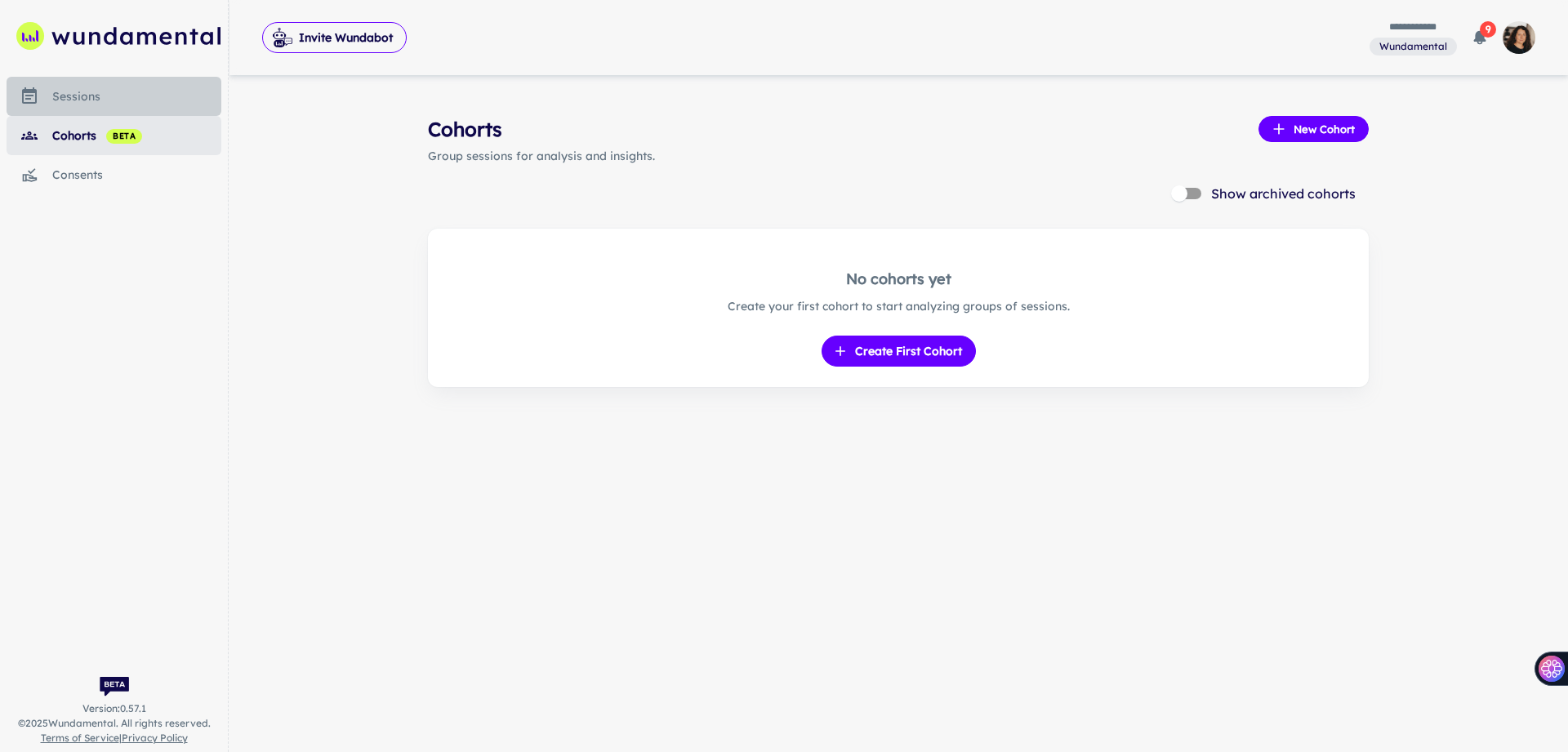
click at [75, 84] on link "sessions" at bounding box center [114, 96] width 215 height 39
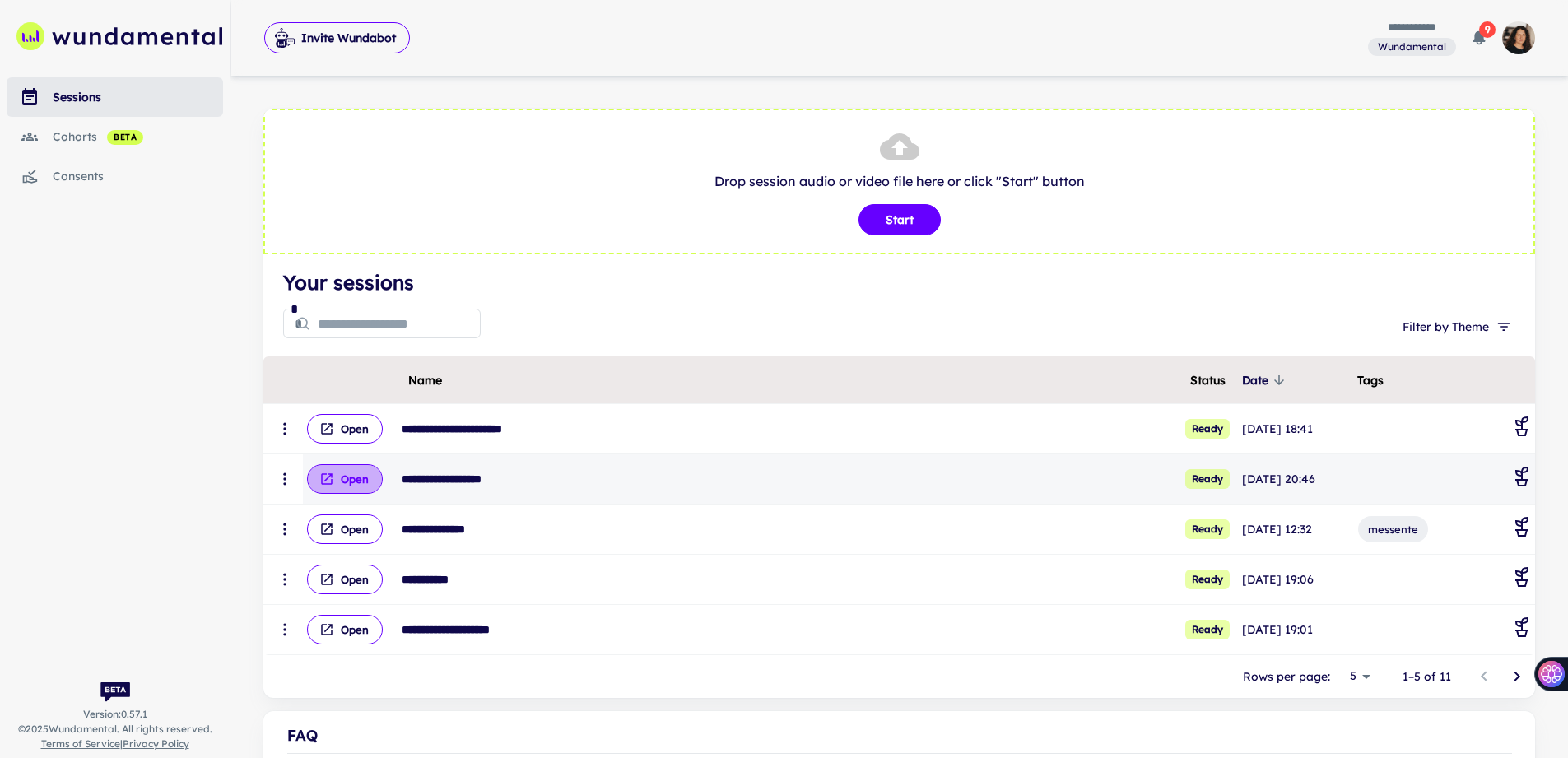
click at [321, 473] on icon "scrollable content" at bounding box center [326, 479] width 14 height 14
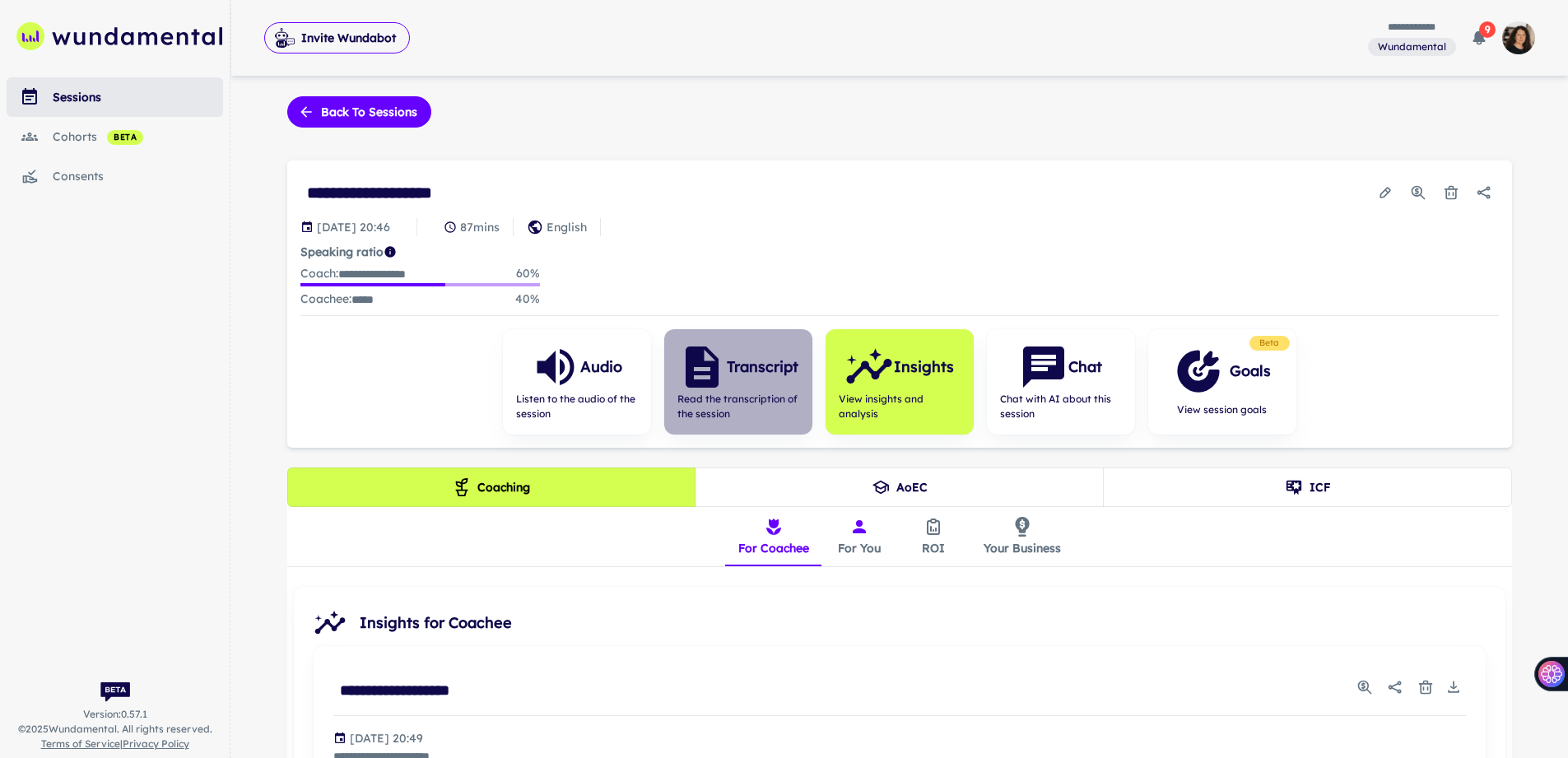
click at [768, 361] on h6 "Transcript" at bounding box center [762, 367] width 71 height 23
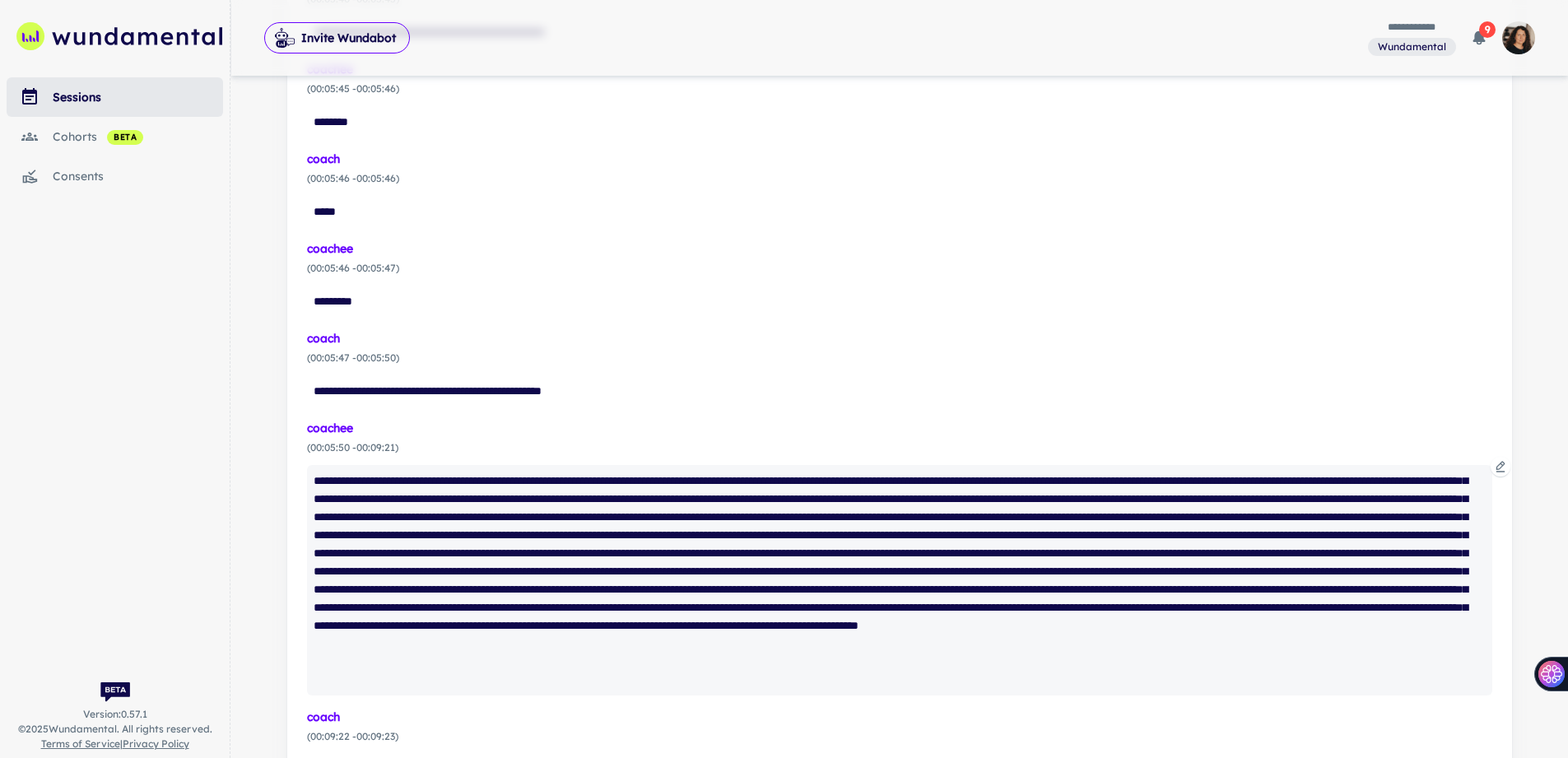
scroll to position [2160, 0]
